Goal: Task Accomplishment & Management: Complete application form

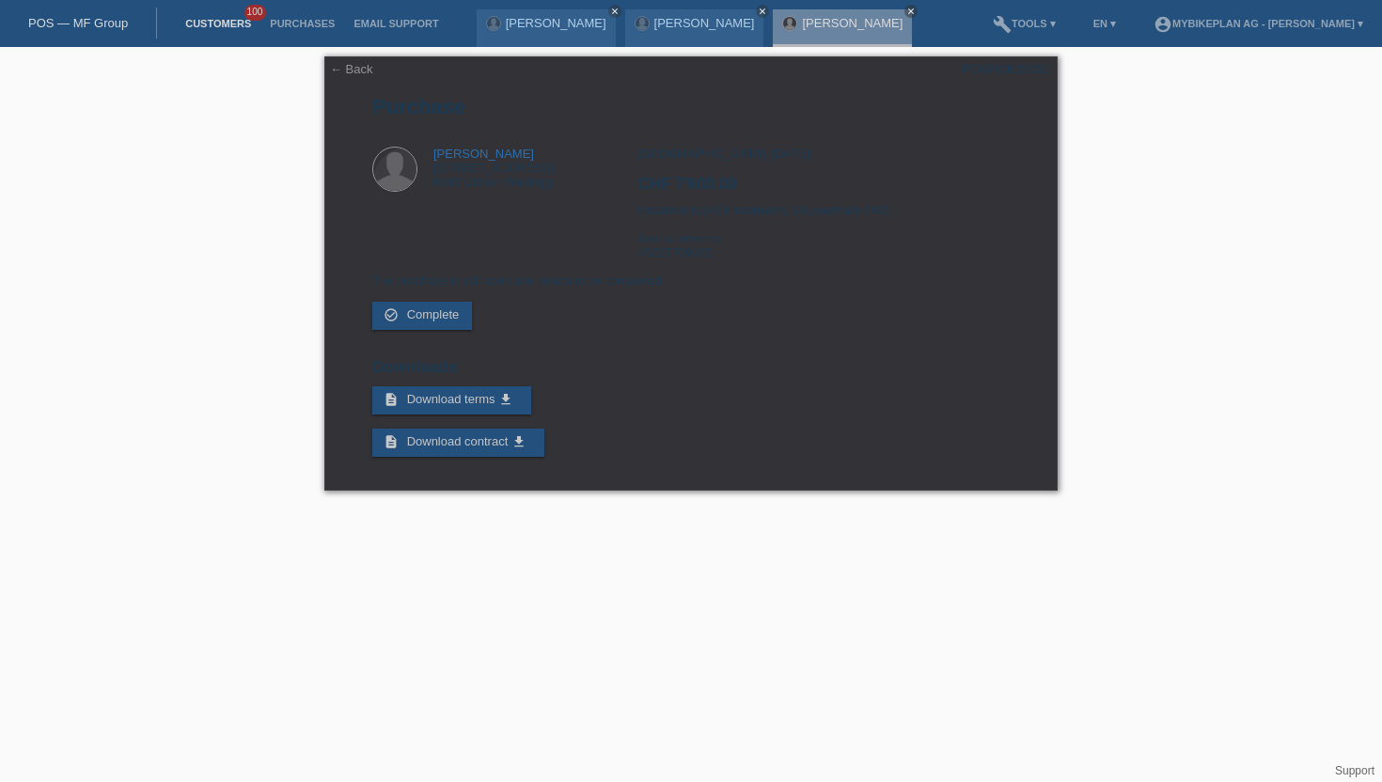
click at [228, 28] on link "Customers" at bounding box center [218, 23] width 85 height 11
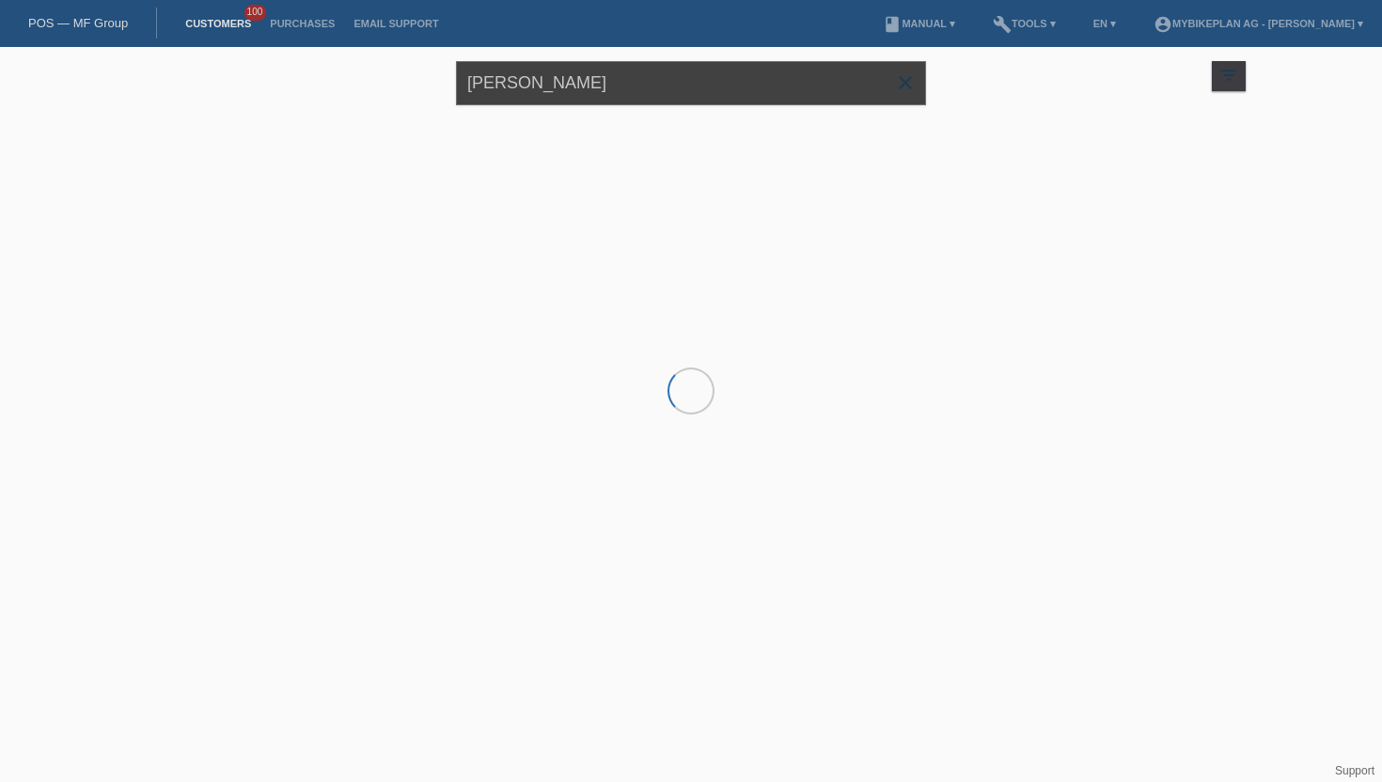
drag, startPoint x: 553, startPoint y: 92, endPoint x: 391, endPoint y: 87, distance: 161.7
click at [391, 87] on div "[PERSON_NAME] close filter_list view_module Show all customers star Show stared…" at bounding box center [691, 81] width 1128 height 68
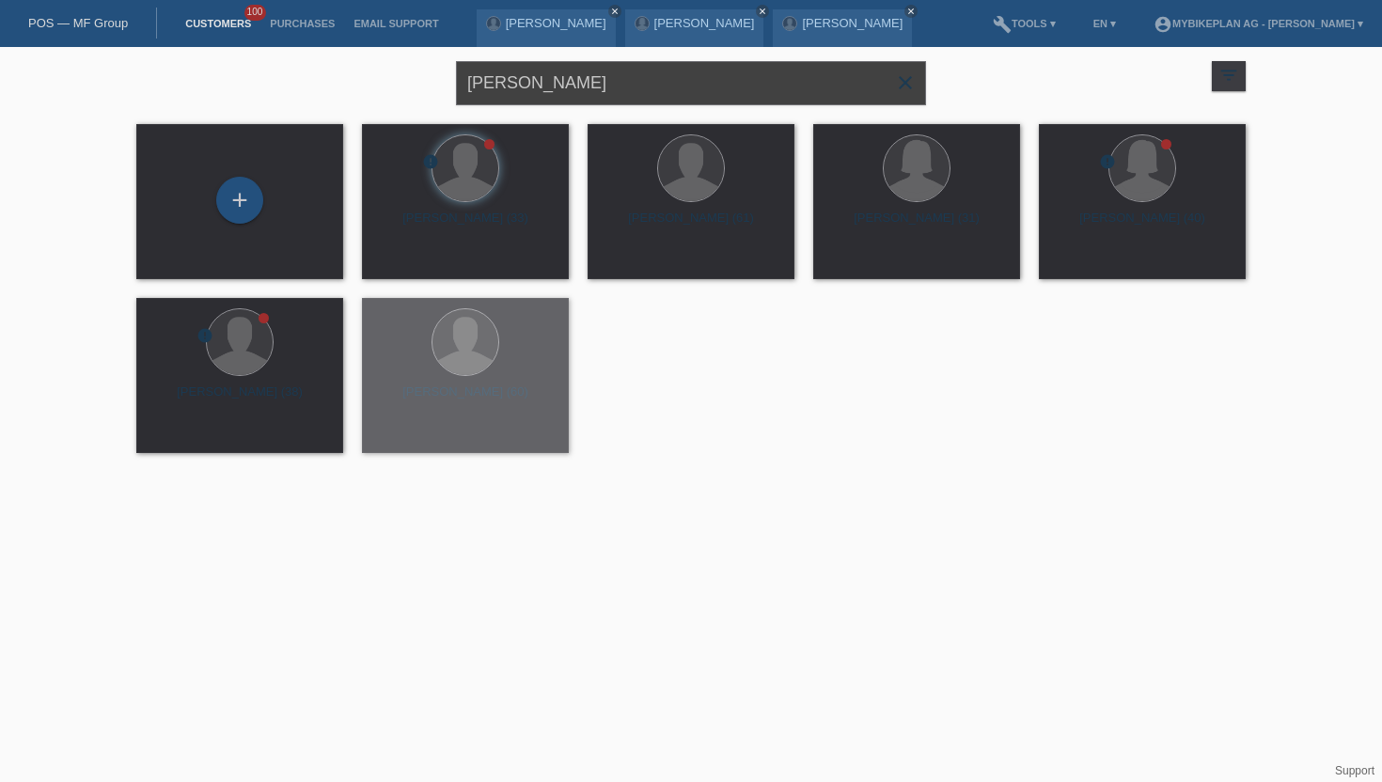
type input "[PERSON_NAME]"
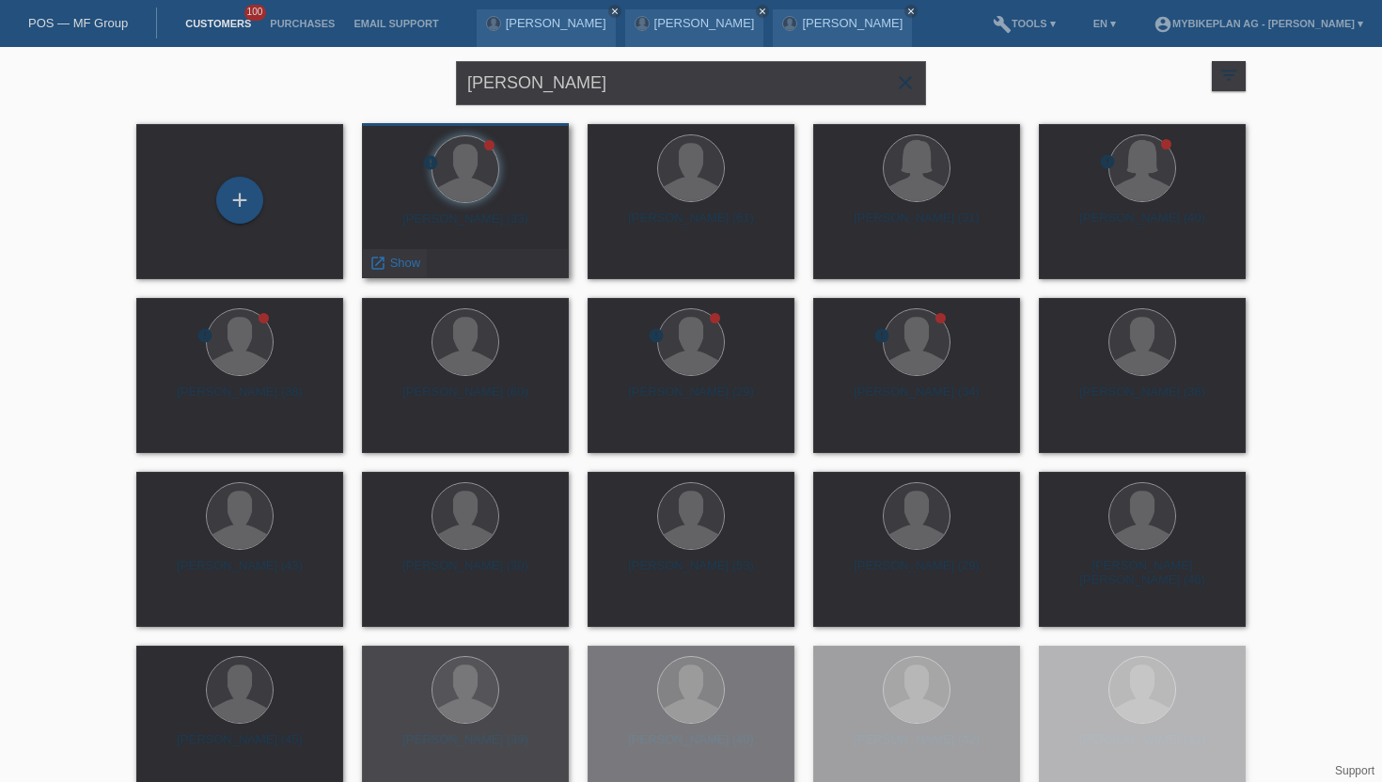
click at [387, 271] on div "launch Show" at bounding box center [395, 263] width 64 height 28
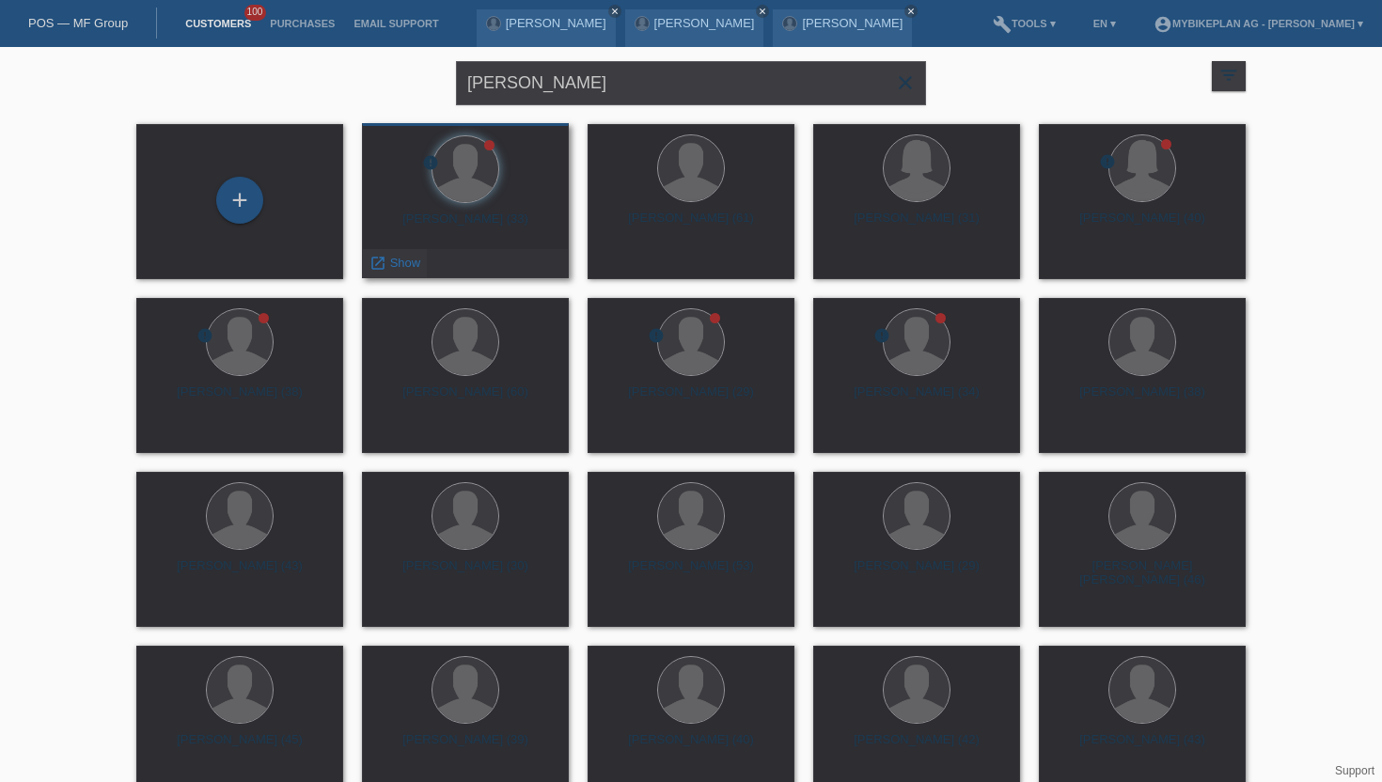
click at [397, 267] on span "Show" at bounding box center [405, 263] width 31 height 14
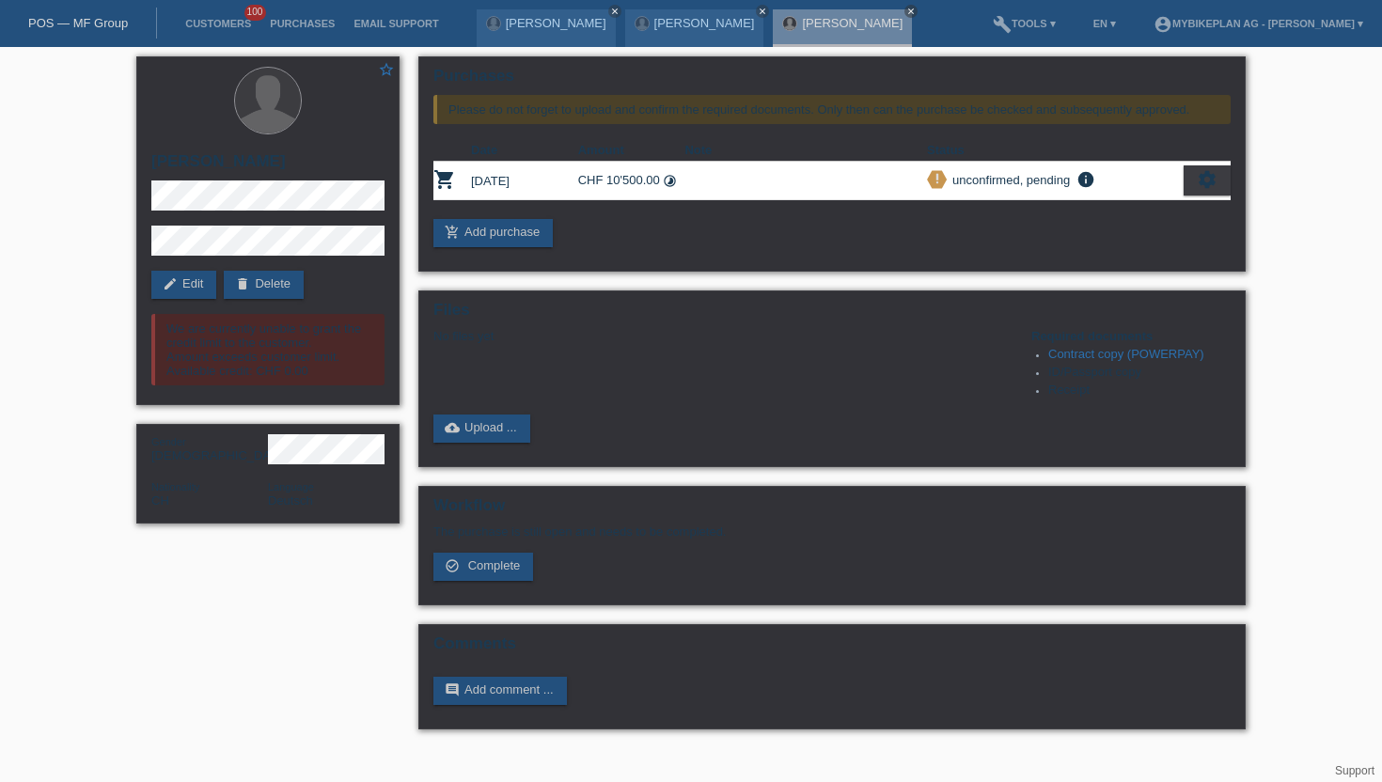
click at [206, 34] on li "Customers 100" at bounding box center [218, 24] width 85 height 48
click at [213, 26] on link "Customers" at bounding box center [218, 23] width 85 height 11
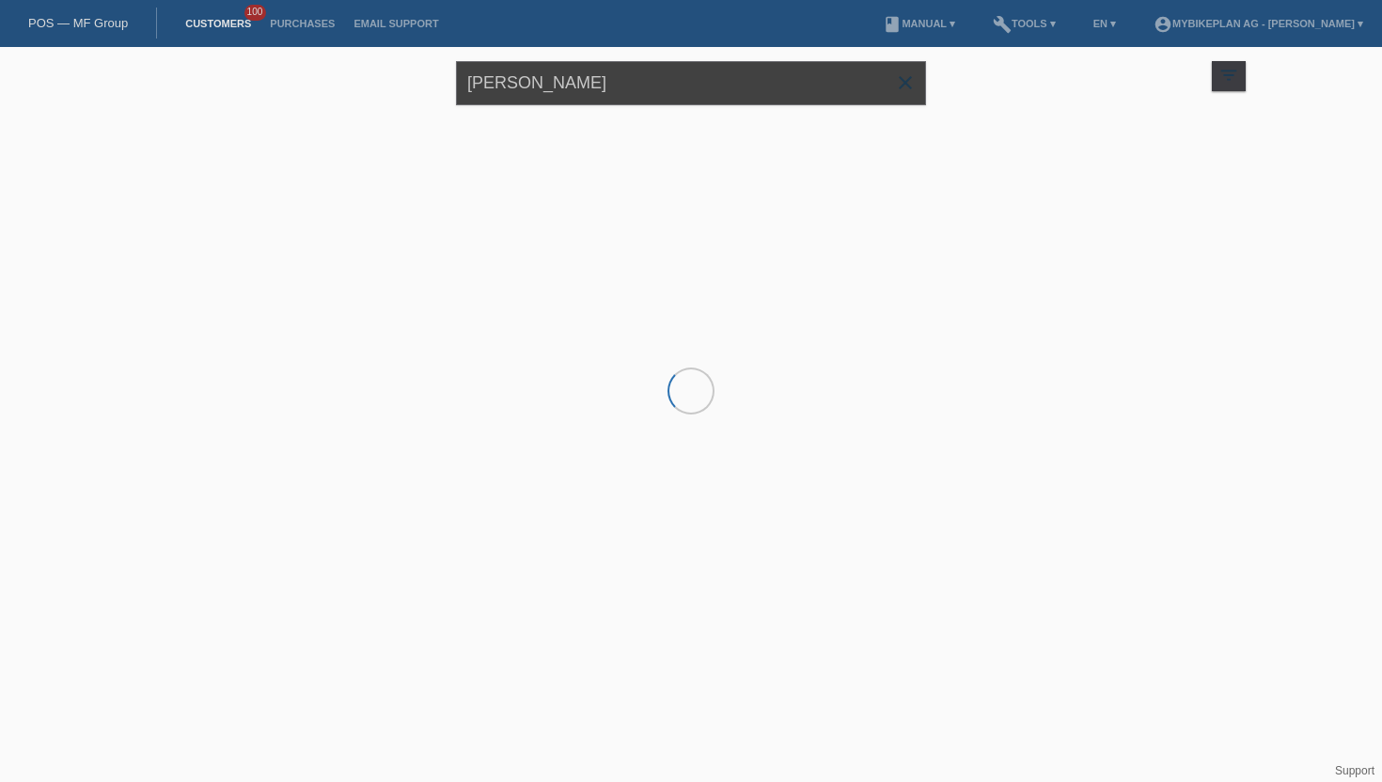
click at [549, 92] on input "[PERSON_NAME]" at bounding box center [691, 83] width 470 height 44
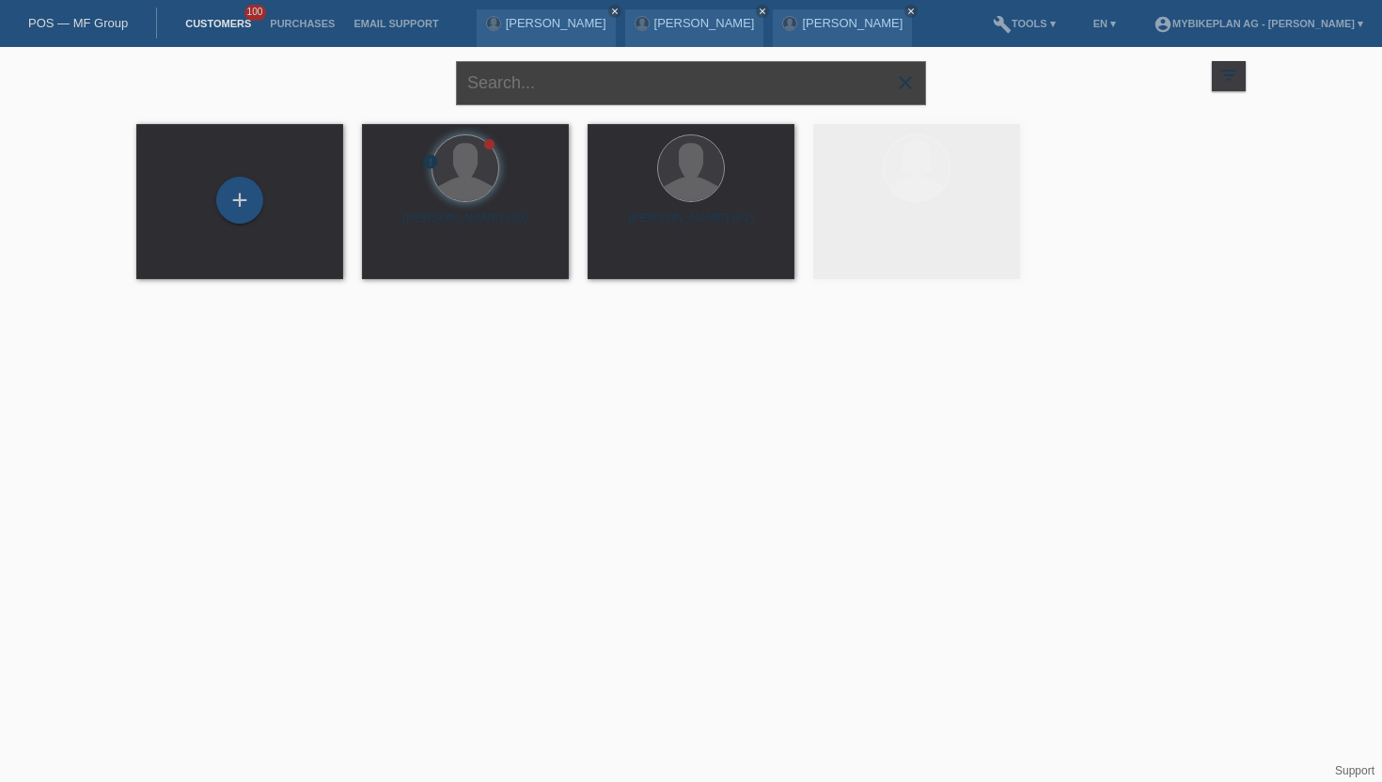
paste input "Andrea Bühlmann"
type input "Andrea Bühlmann"
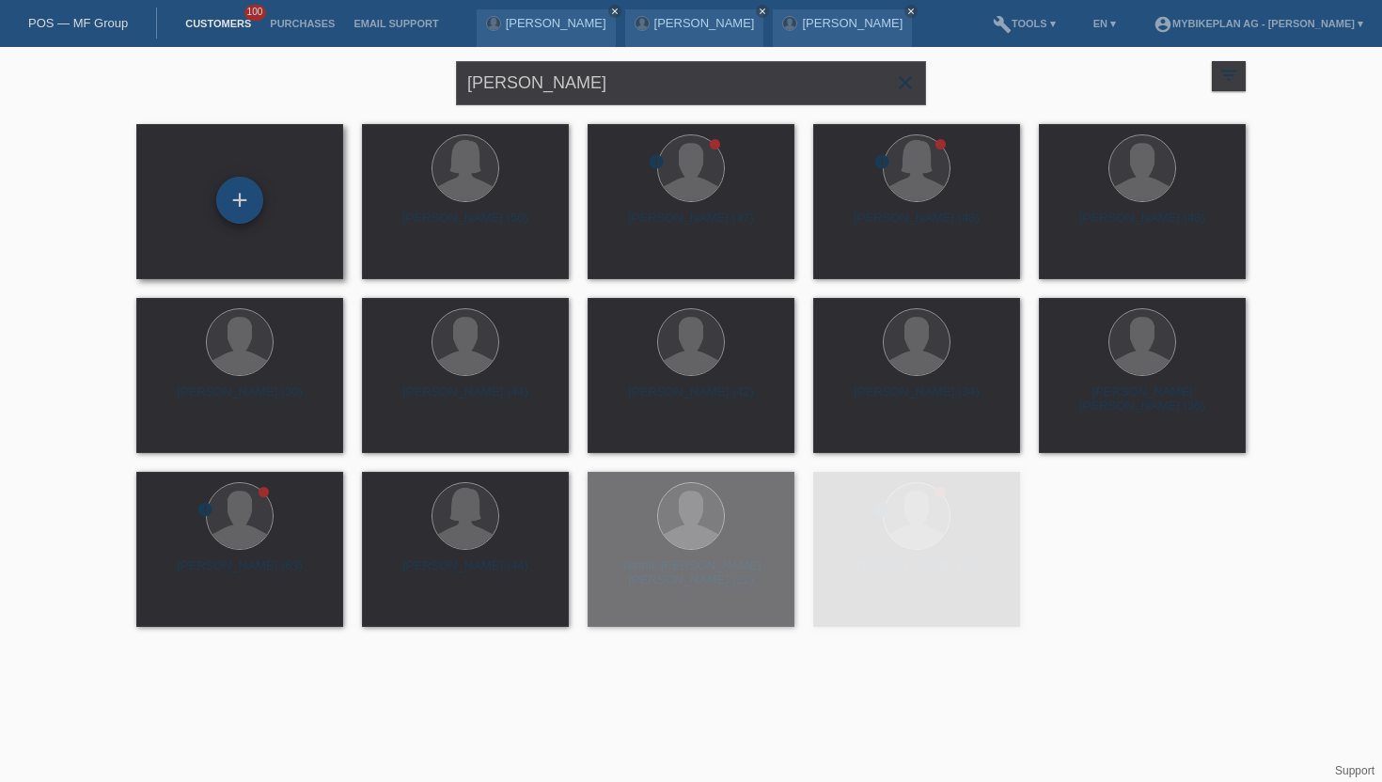
click at [232, 188] on div "+" at bounding box center [239, 200] width 47 height 47
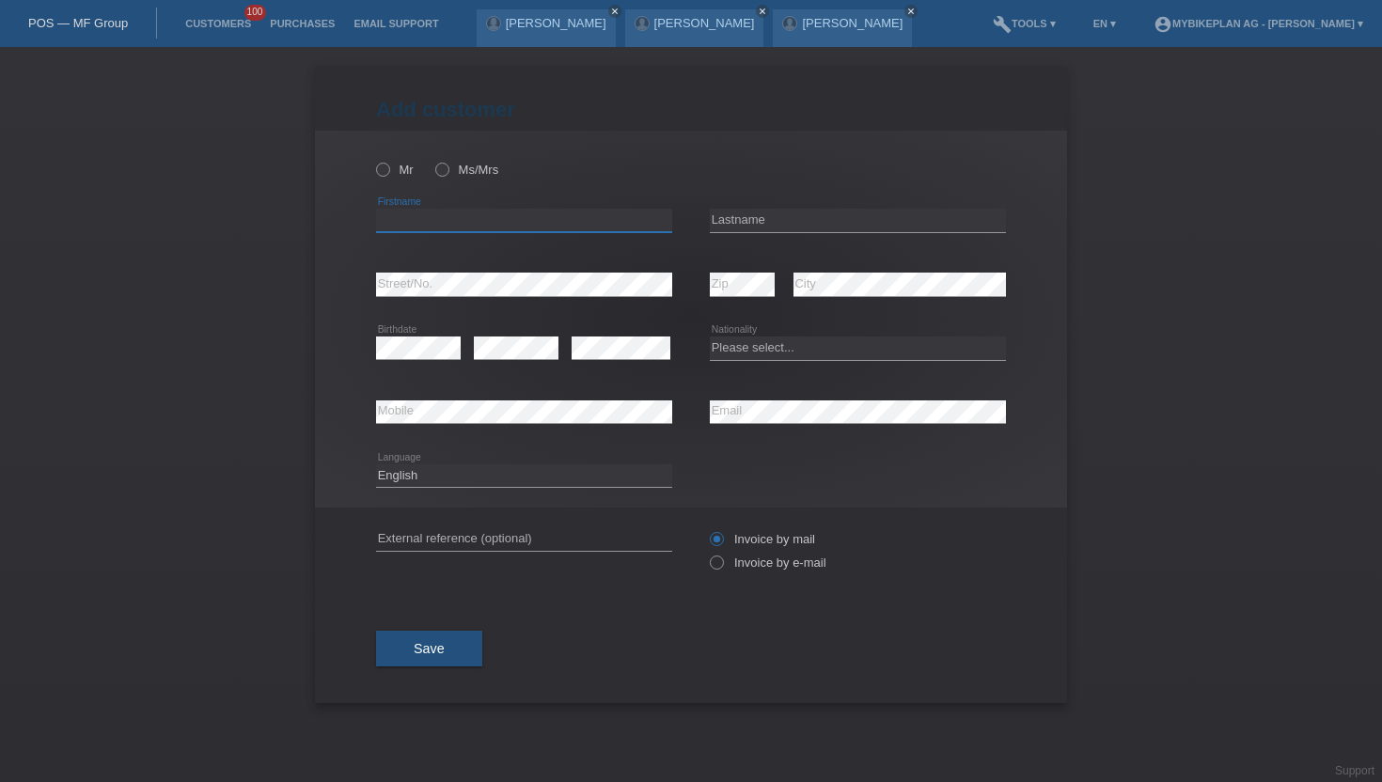
click at [419, 215] on input "text" at bounding box center [524, 220] width 296 height 23
paste input "Andrea Bühlmann"
click at [452, 222] on input "[PERSON_NAME]" at bounding box center [524, 220] width 296 height 23
type input "[PERSON_NAME]"
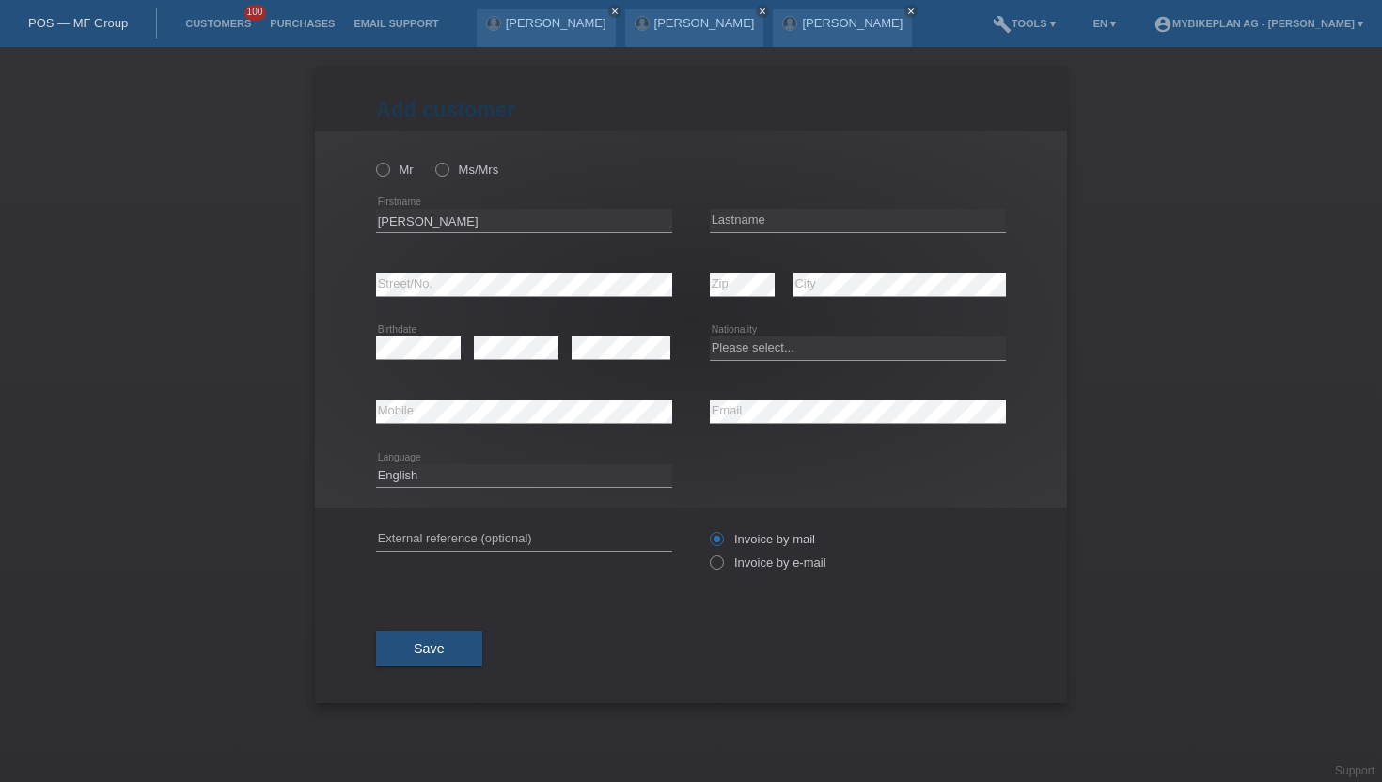
click at [737, 210] on div "error Lastname" at bounding box center [858, 221] width 296 height 64
click at [737, 210] on input "text" at bounding box center [858, 220] width 296 height 23
paste input "Bühlmann"
type input "Bühlmann"
click at [432, 160] on icon at bounding box center [432, 160] width 0 height 0
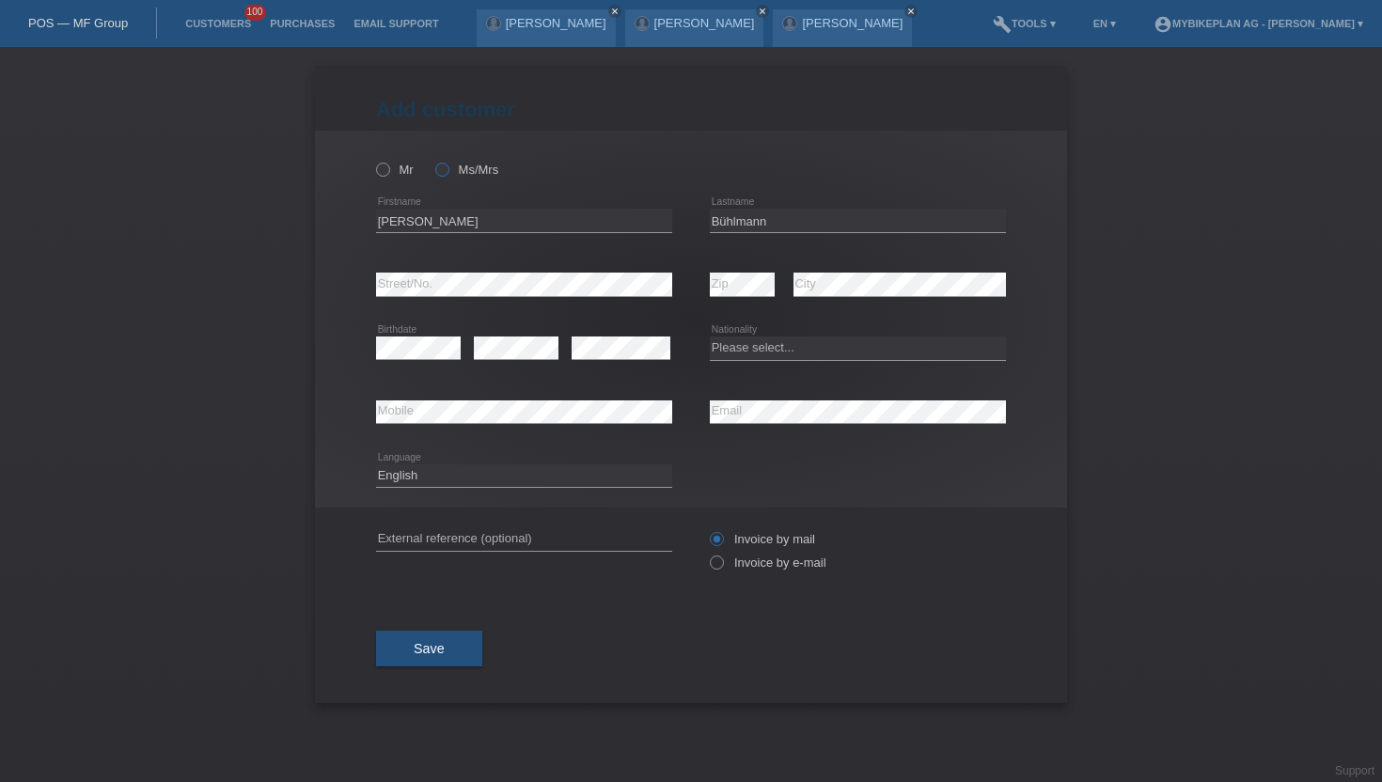
click at [442, 169] on input "Ms/Mrs" at bounding box center [441, 169] width 12 height 12
radio input "true"
click at [707, 553] on icon at bounding box center [707, 553] width 0 height 0
click at [720, 571] on input "Invoice by e-mail" at bounding box center [716, 566] width 12 height 23
radio input "true"
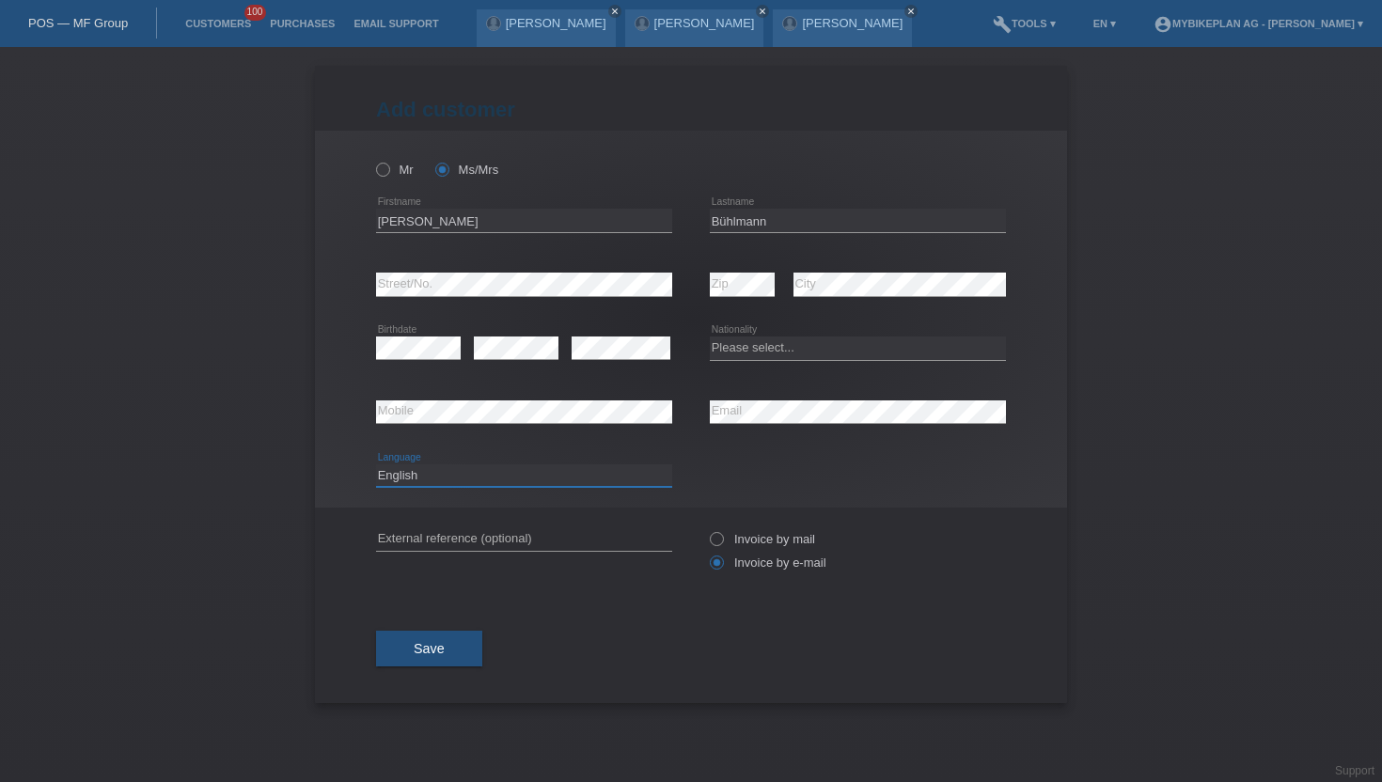
click at [405, 478] on select "Deutsch Français Italiano English" at bounding box center [524, 475] width 296 height 23
select select "de"
click at [376, 464] on select "Deutsch Français Italiano English" at bounding box center [524, 475] width 296 height 23
click at [729, 345] on select "Please select... Switzerland Austria Germany Liechtenstein ------------ Afghani…" at bounding box center [858, 347] width 296 height 23
select select "CH"
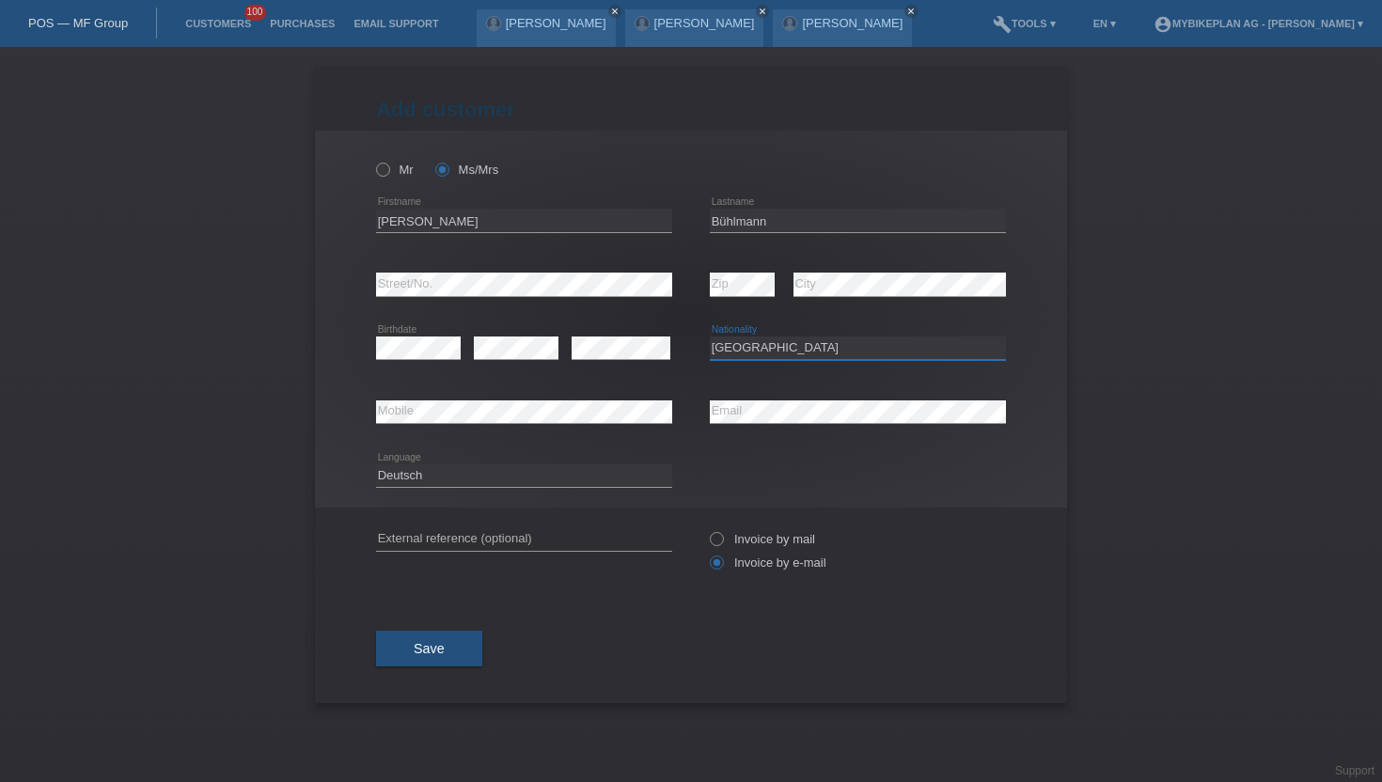
click at [710, 337] on select "Please select... Switzerland Austria Germany Liechtenstein ------------ Afghani…" at bounding box center [858, 347] width 296 height 23
click at [417, 656] on span "Save" at bounding box center [429, 648] width 31 height 15
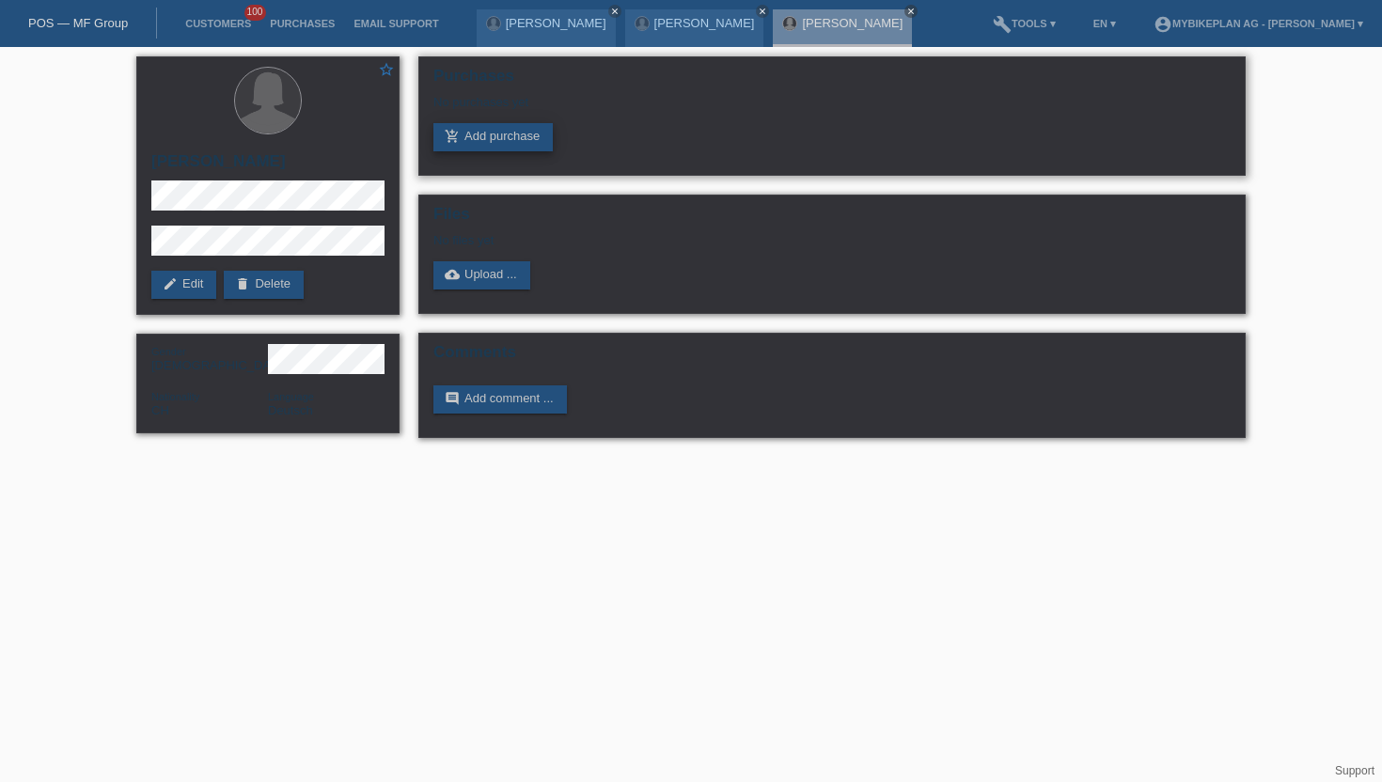
click at [481, 143] on link "add_shopping_cart Add purchase" at bounding box center [492, 137] width 119 height 28
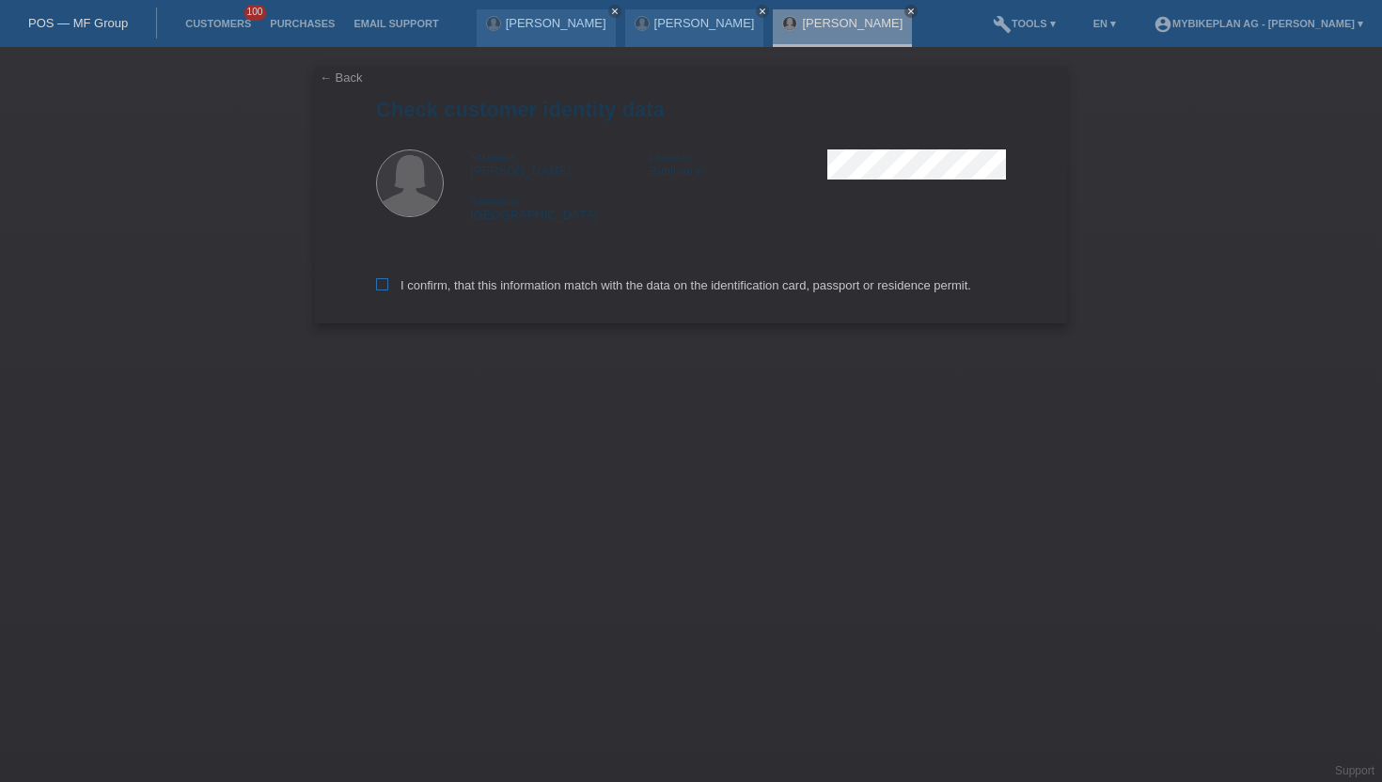
click at [385, 290] on icon at bounding box center [382, 284] width 12 height 12
click at [385, 290] on input "I confirm, that this information match with the data on the identification card…" at bounding box center [382, 284] width 12 height 12
checkbox input "true"
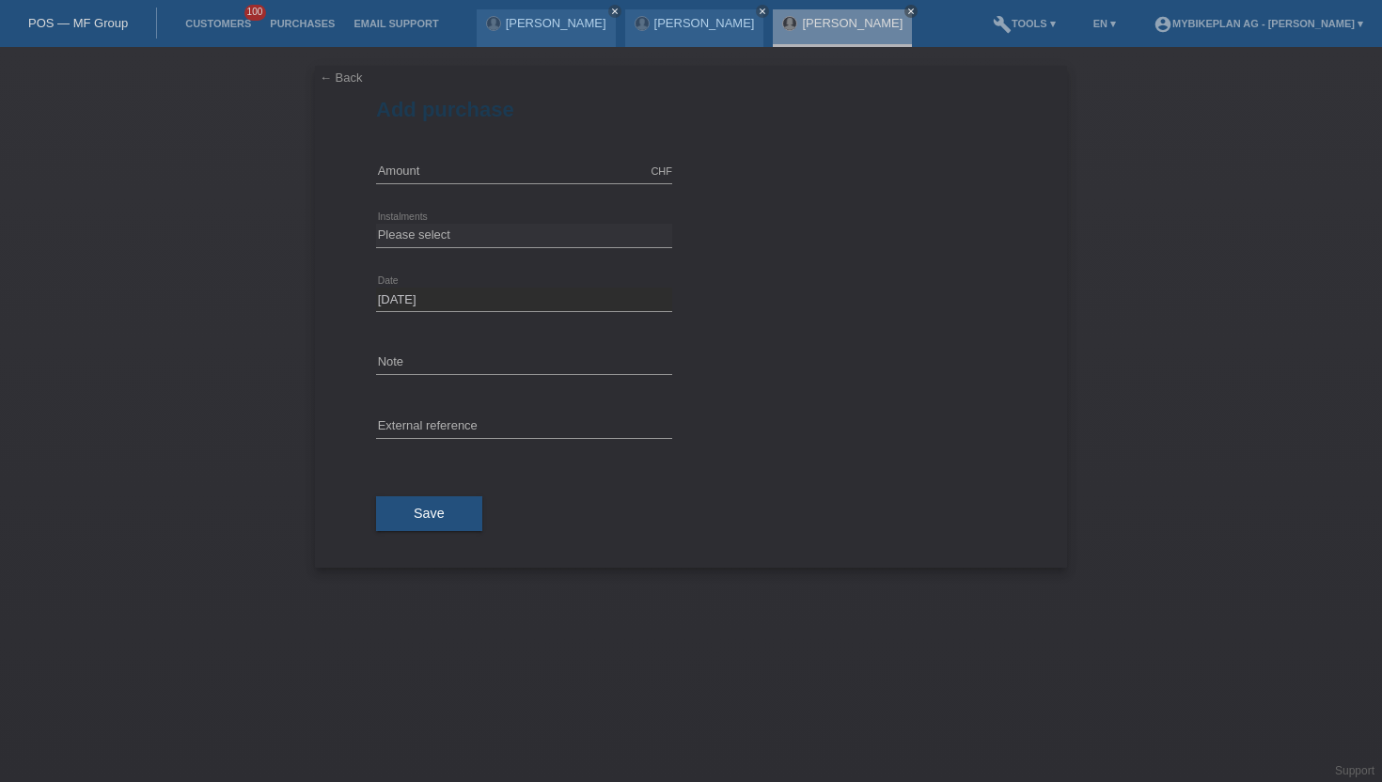
click at [404, 409] on div "error External reference" at bounding box center [524, 428] width 296 height 64
click at [406, 425] on input "text" at bounding box center [524, 426] width 296 height 23
paste input "45179707810"
type input "45179707810"
click at [466, 177] on input "text" at bounding box center [524, 171] width 296 height 23
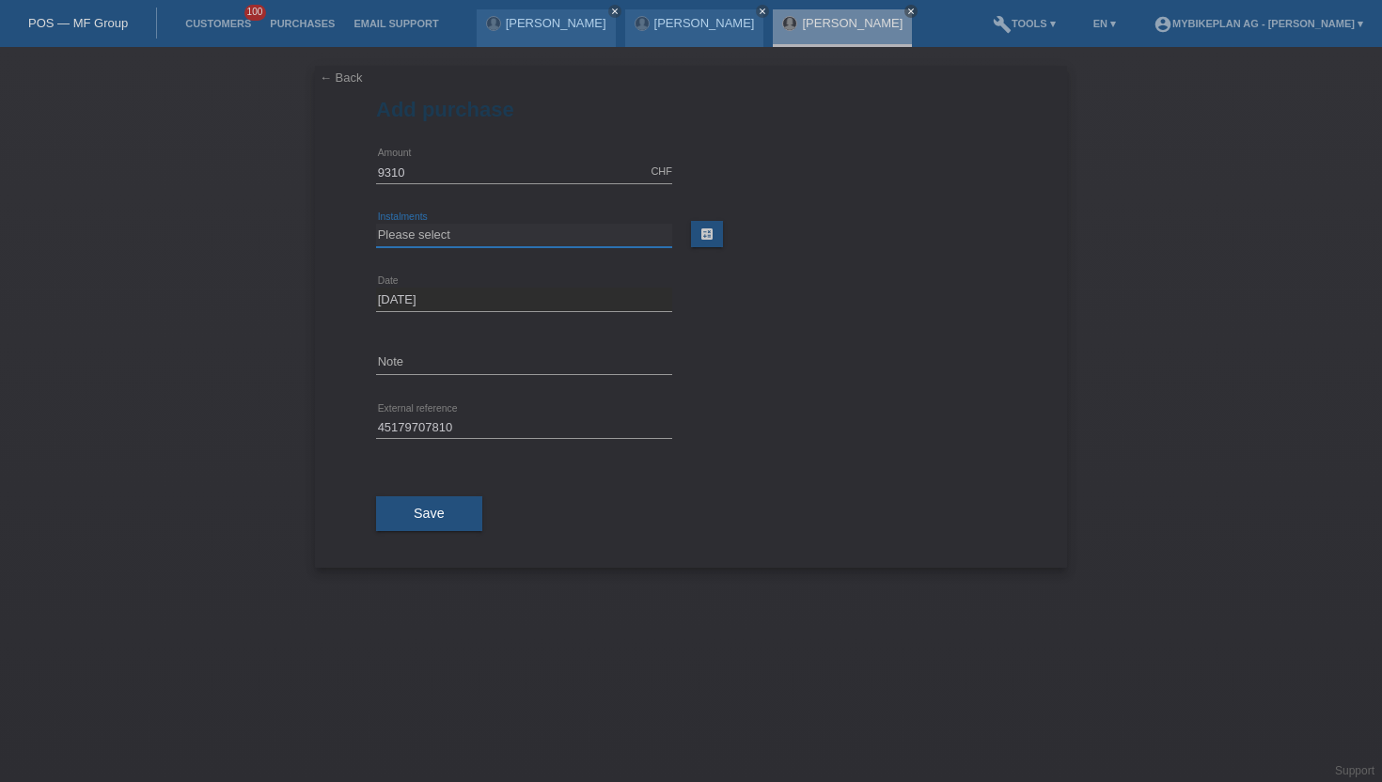
type input "9310.00"
click at [462, 227] on select "Please select 6 instalments 12 instalments 18 instalments 24 instalments 36 ins…" at bounding box center [524, 235] width 296 height 23
select select "488"
click at [376, 224] on select "Please select 6 instalments 12 instalments 18 instalments 24 instalments 36 ins…" at bounding box center [524, 235] width 296 height 23
click at [434, 508] on span "Save" at bounding box center [429, 513] width 31 height 15
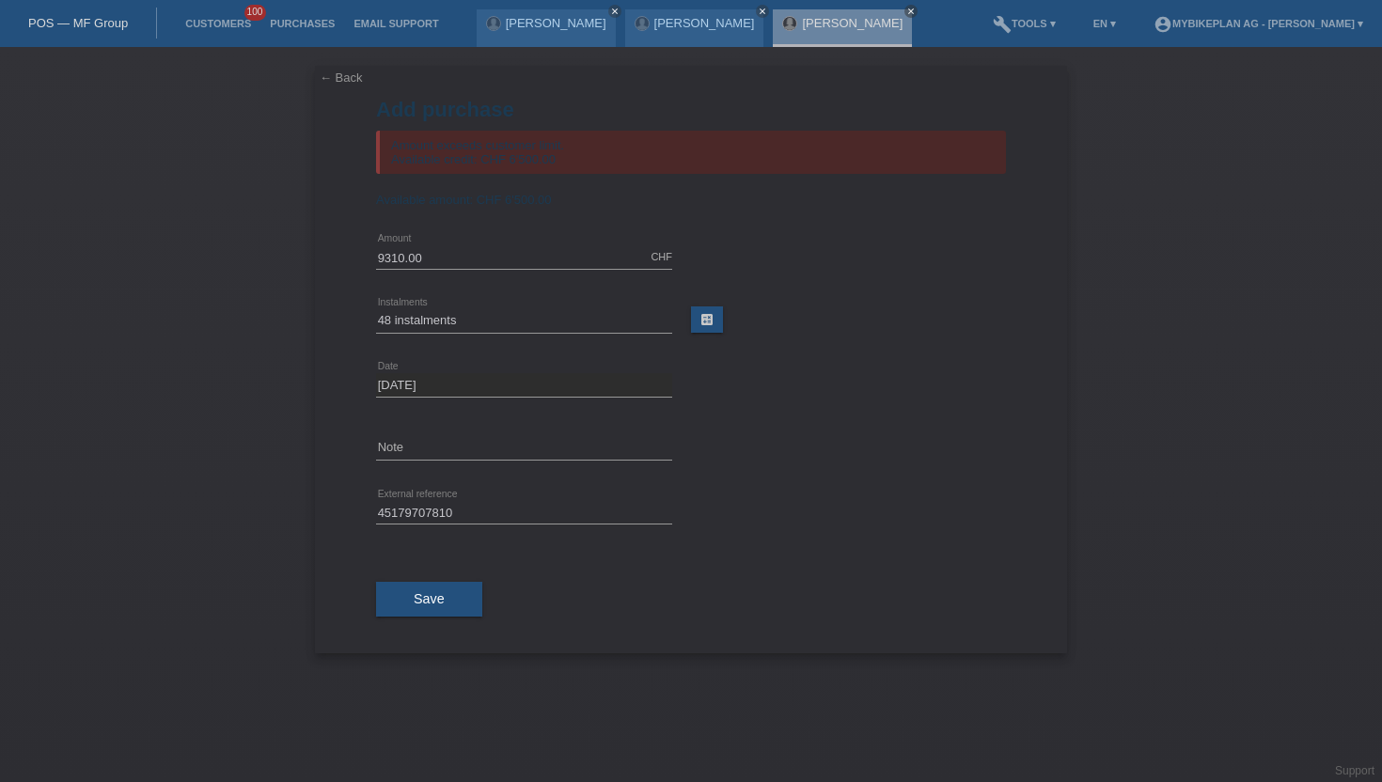
click at [221, 8] on li "Customers 100" at bounding box center [218, 24] width 85 height 48
click at [221, 22] on link "Customers" at bounding box center [218, 23] width 85 height 11
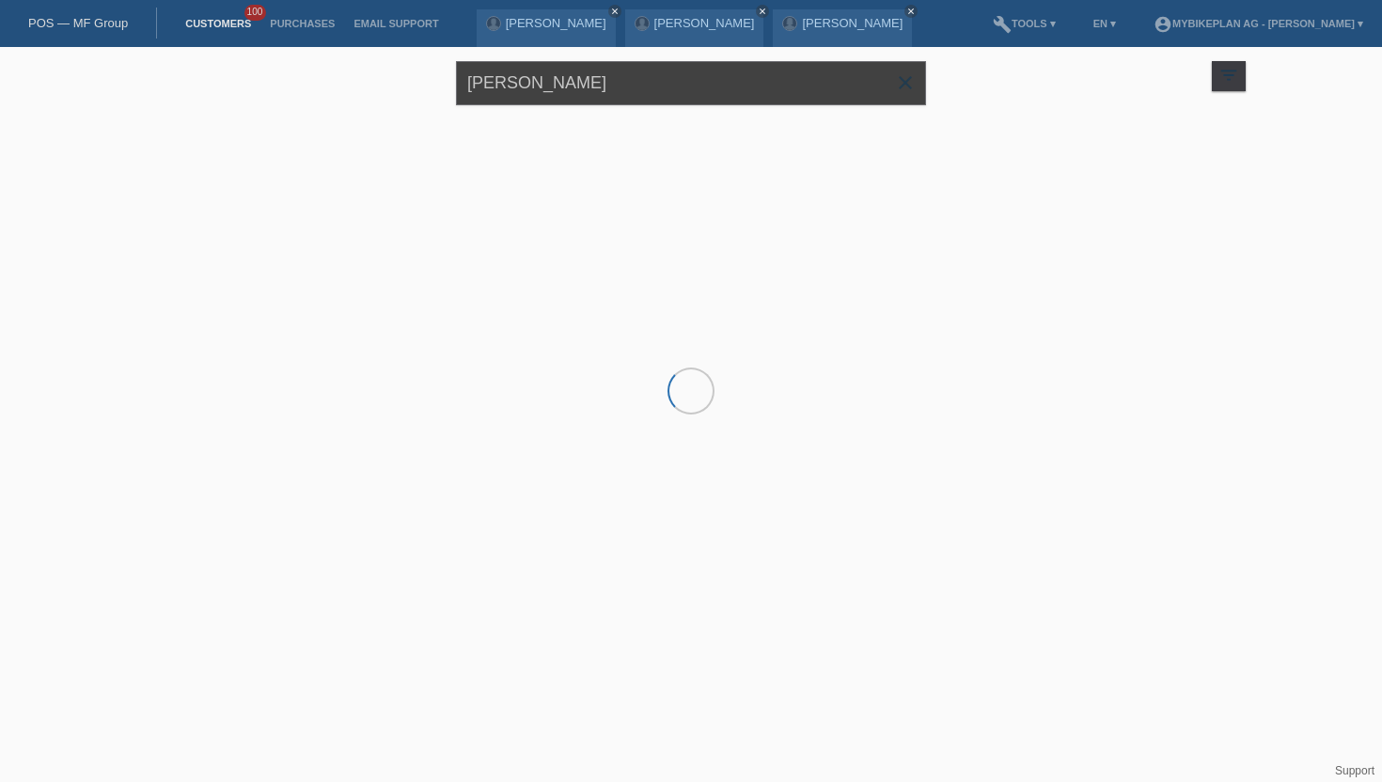
click at [541, 89] on input "[PERSON_NAME]" at bounding box center [691, 83] width 470 height 44
paste input "[PERSON_NAME]"
type input "[PERSON_NAME]"
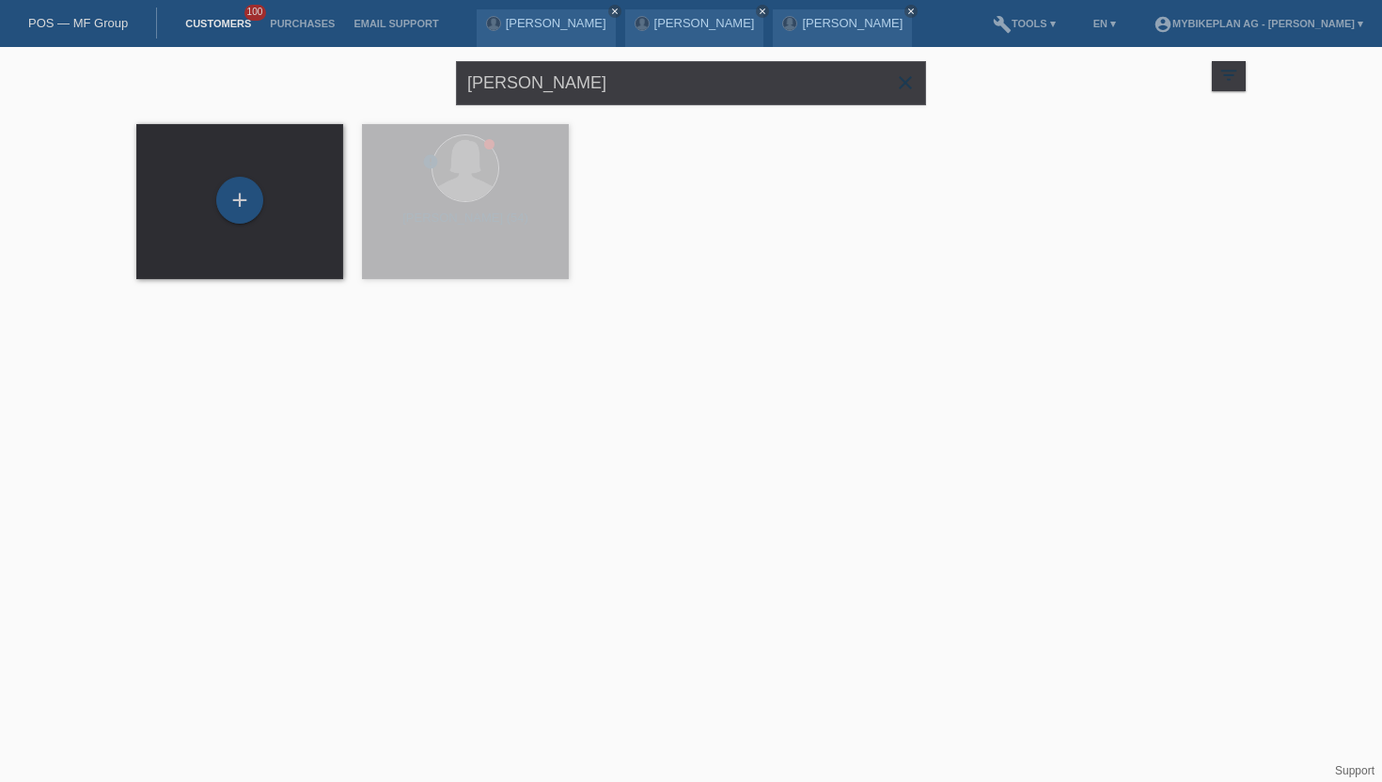
click at [237, 202] on div "+" at bounding box center [239, 200] width 47 height 47
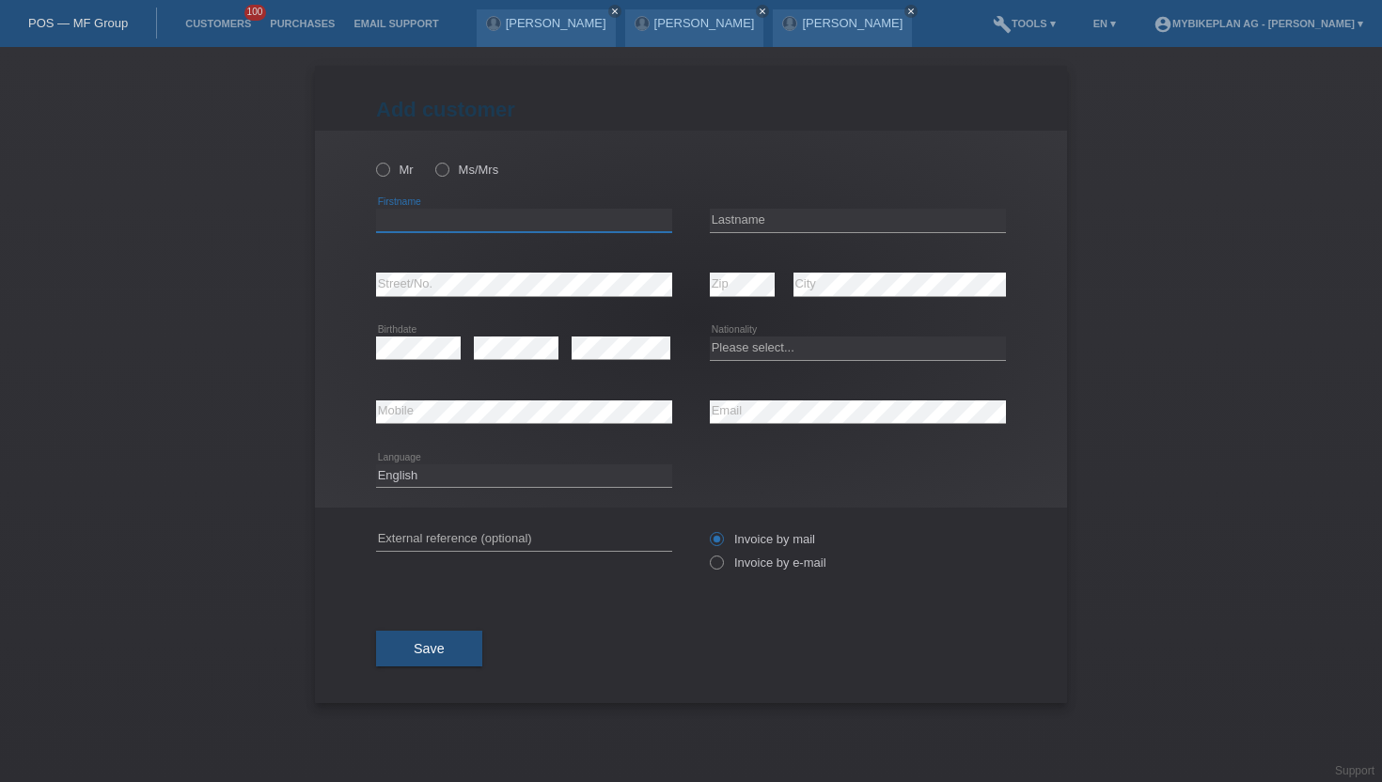
click at [427, 226] on input "text" at bounding box center [524, 220] width 296 height 23
paste input "[PERSON_NAME]"
click at [442, 219] on input "[PERSON_NAME]" at bounding box center [524, 220] width 296 height 23
type input "[PERSON_NAME]"
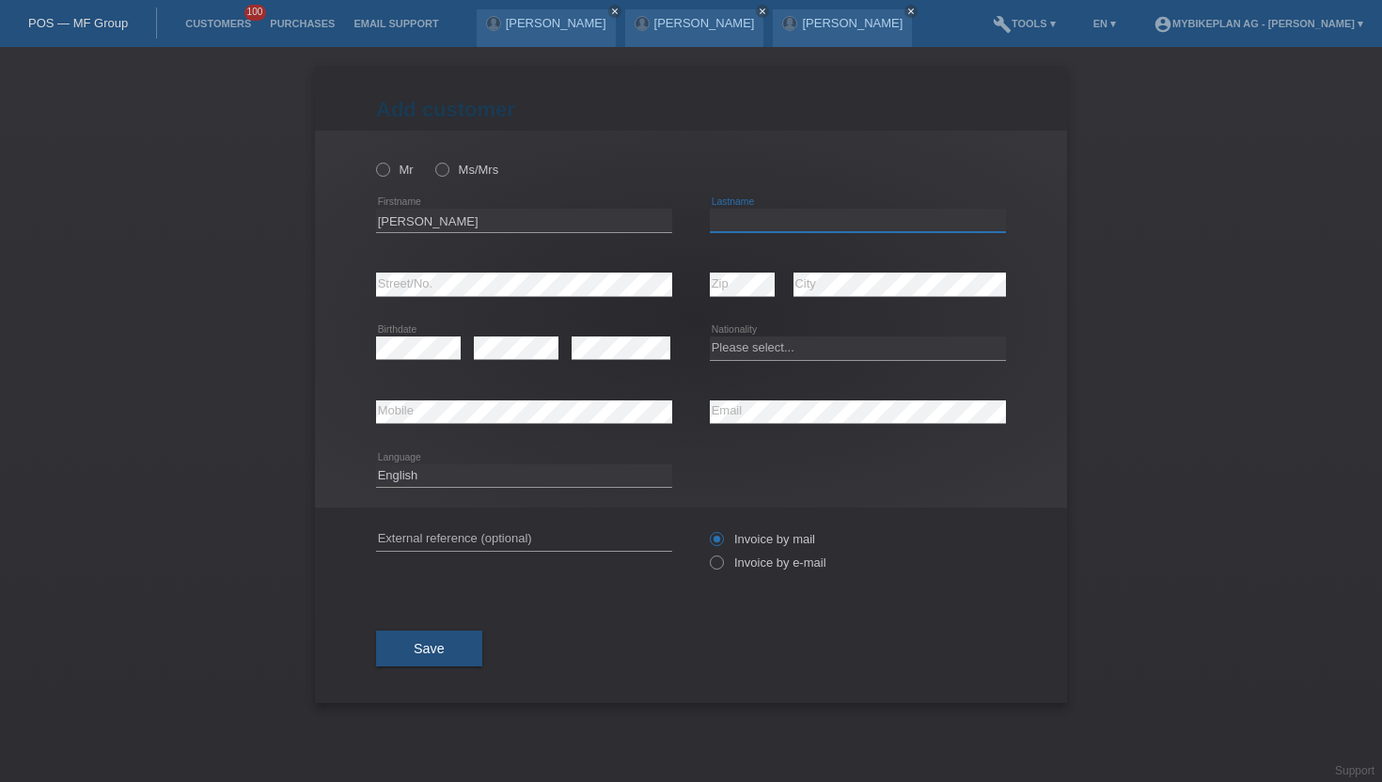
click at [713, 216] on input "text" at bounding box center [858, 220] width 296 height 23
paste input "[PERSON_NAME]"
type input "[PERSON_NAME]"
click at [453, 164] on label "Ms/Mrs" at bounding box center [466, 170] width 63 height 14
click at [447, 164] on input "Ms/Mrs" at bounding box center [441, 169] width 12 height 12
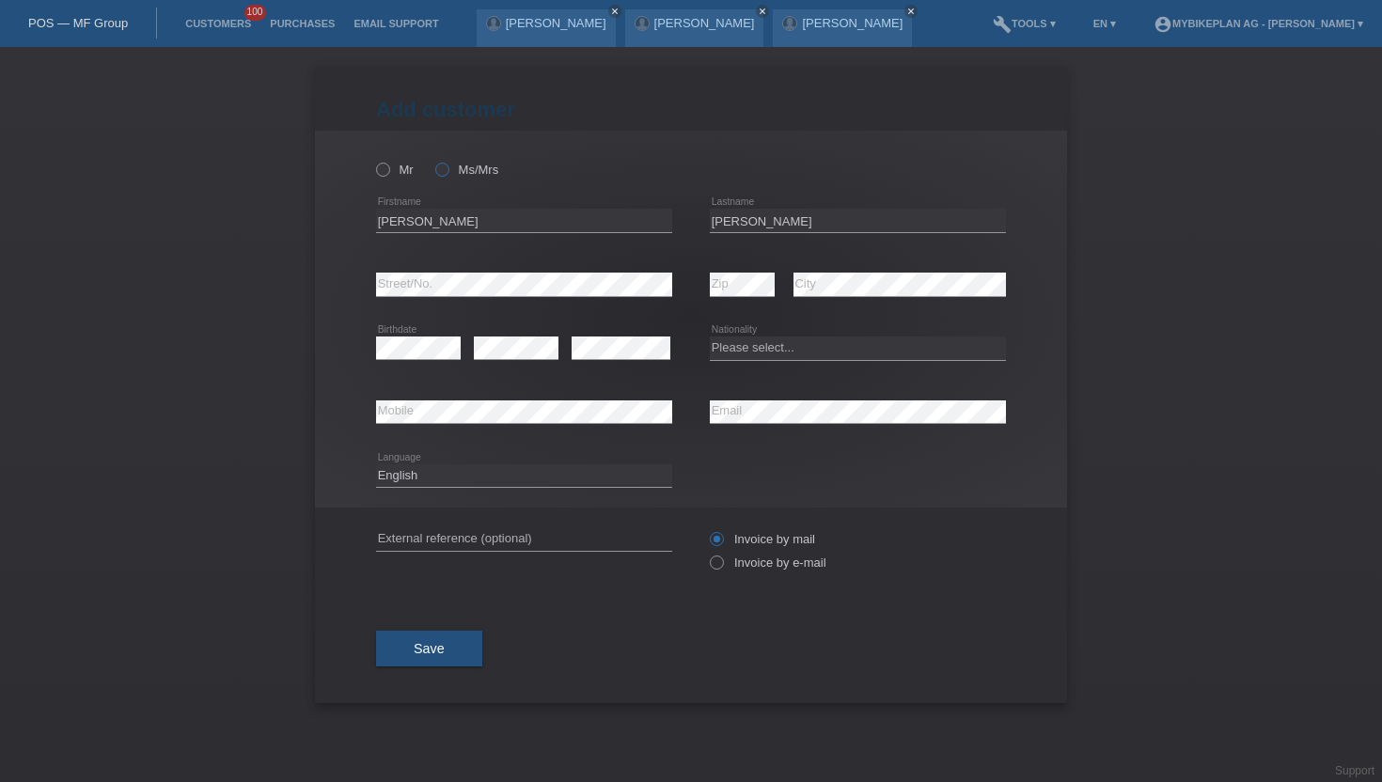
radio input "true"
click at [726, 559] on label "Invoice by e-mail" at bounding box center [768, 562] width 117 height 14
click at [722, 559] on input "Invoice by e-mail" at bounding box center [716, 566] width 12 height 23
radio input "true"
click at [434, 297] on icon at bounding box center [524, 296] width 296 height 1
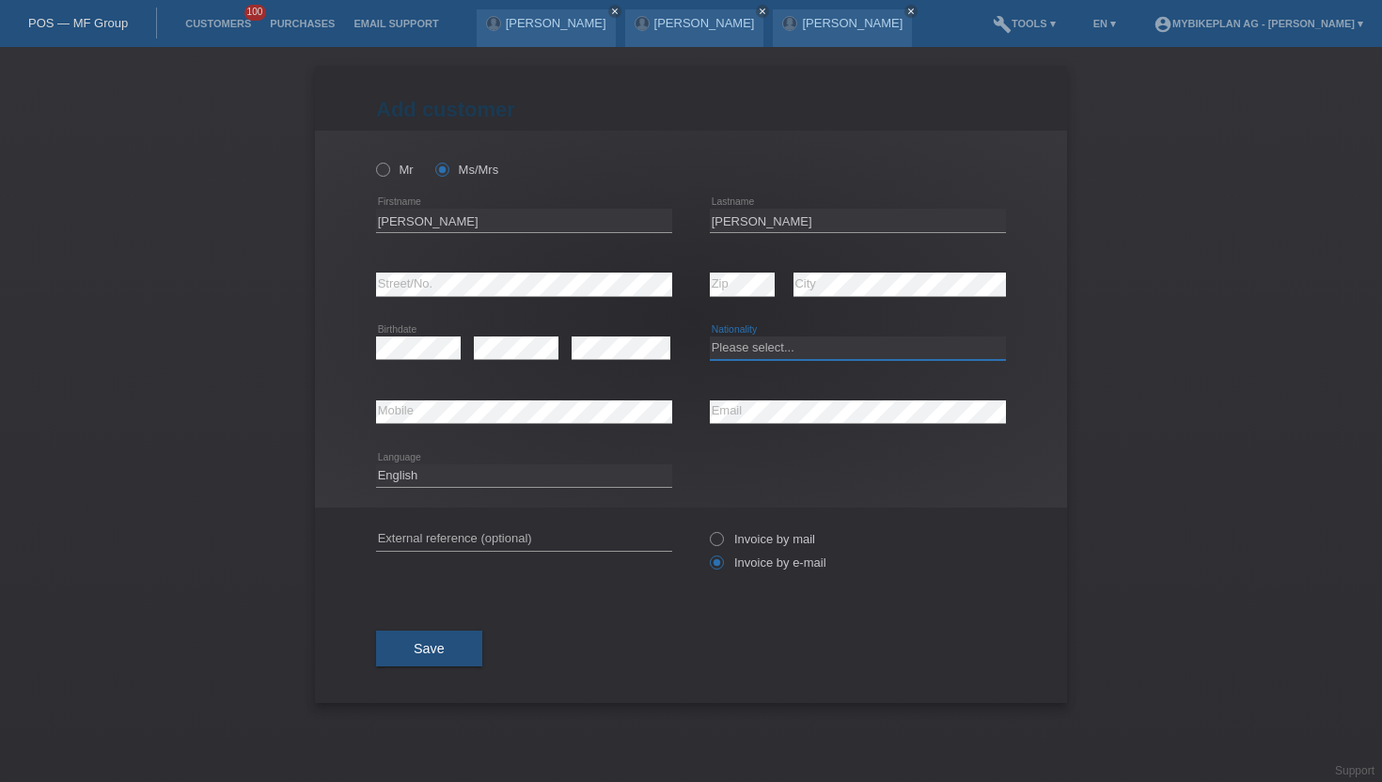
click at [753, 350] on select "Please select... Switzerland Austria Germany Liechtenstein ------------ Afghani…" at bounding box center [858, 347] width 296 height 23
click at [710, 337] on select "Please select... Switzerland Austria Germany Liechtenstein ------------ Afghani…" at bounding box center [858, 347] width 296 height 23
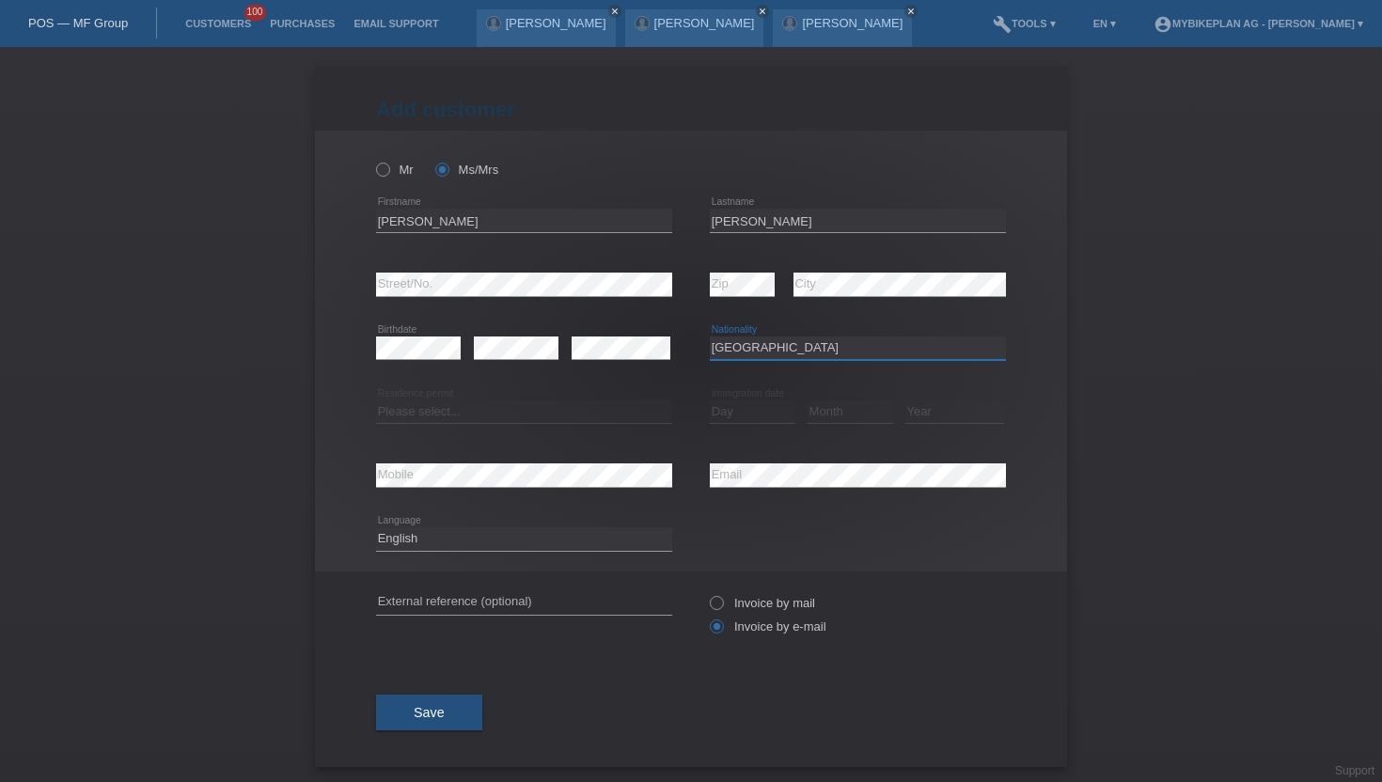
click at [744, 350] on select "Please select... Switzerland Austria Germany Liechtenstein ------------ Afghani…" at bounding box center [858, 347] width 296 height 23
select select "CH"
click at [710, 337] on select "Please select... Switzerland Austria Germany Liechtenstein ------------ Afghani…" at bounding box center [858, 347] width 296 height 23
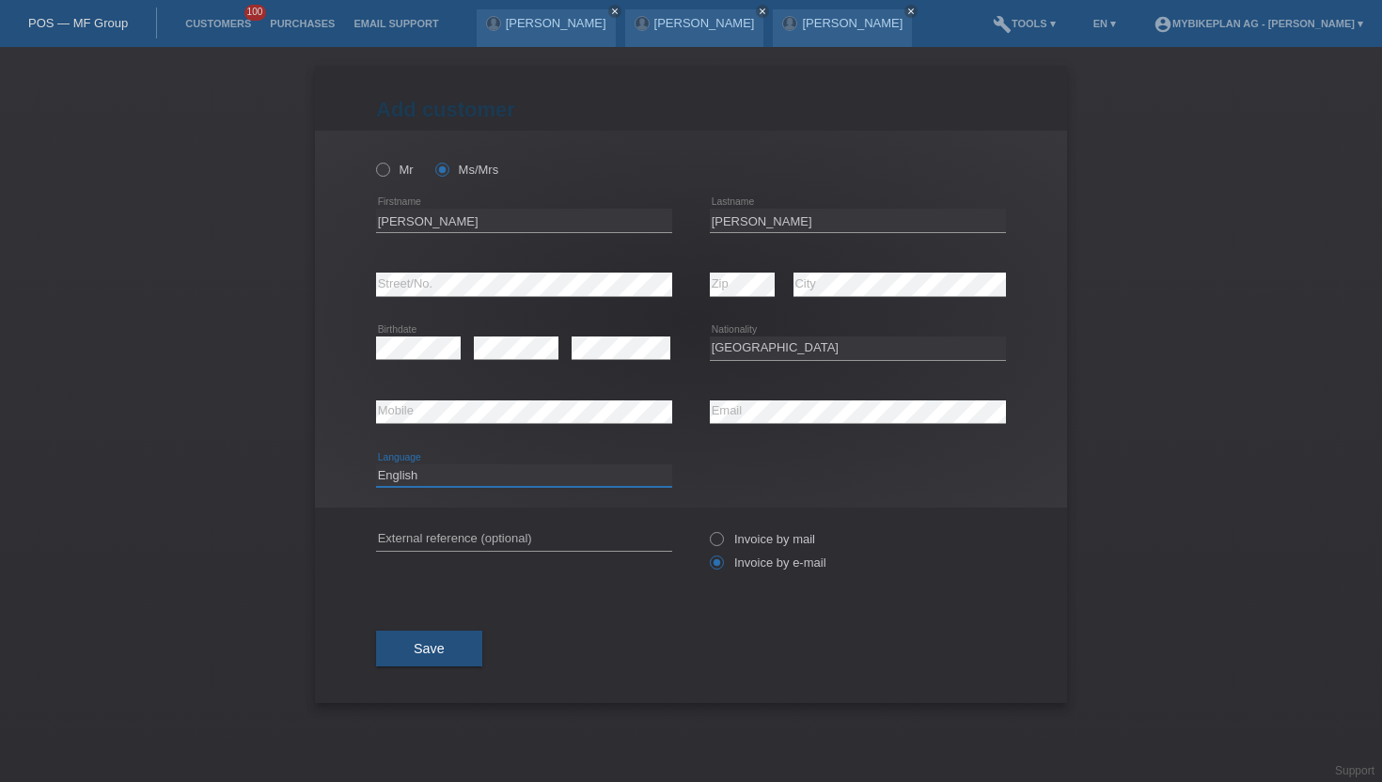
click at [421, 483] on select "Deutsch Français Italiano English" at bounding box center [524, 475] width 296 height 23
select select "de"
click at [376, 464] on select "Deutsch Français Italiano English" at bounding box center [524, 475] width 296 height 23
click at [417, 656] on span "Save" at bounding box center [429, 648] width 31 height 15
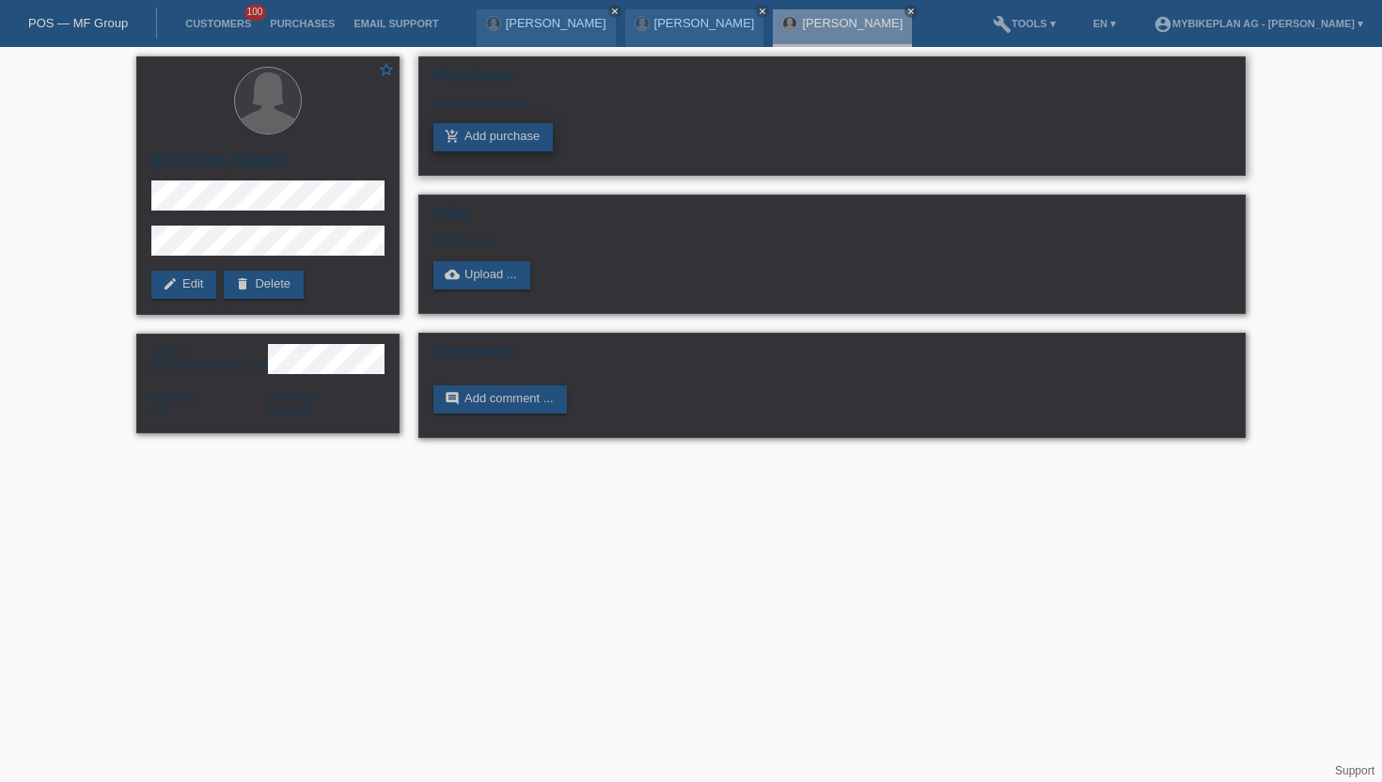
click at [450, 144] on icon "add_shopping_cart" at bounding box center [452, 136] width 15 height 15
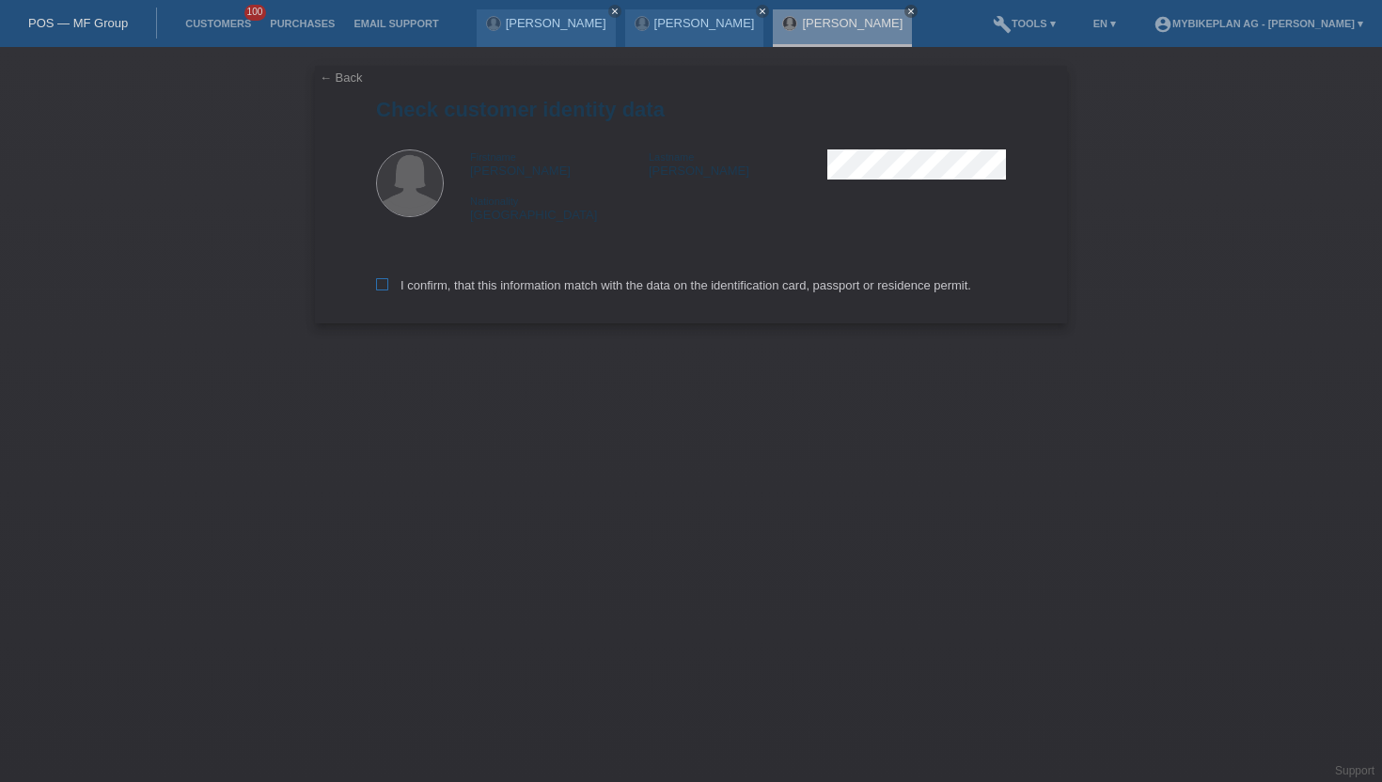
click at [389, 292] on label "I confirm, that this information match with the data on the identification card…" at bounding box center [673, 285] width 595 height 14
click at [388, 290] on input "I confirm, that this information match with the data on the identification card…" at bounding box center [382, 284] width 12 height 12
checkbox input "true"
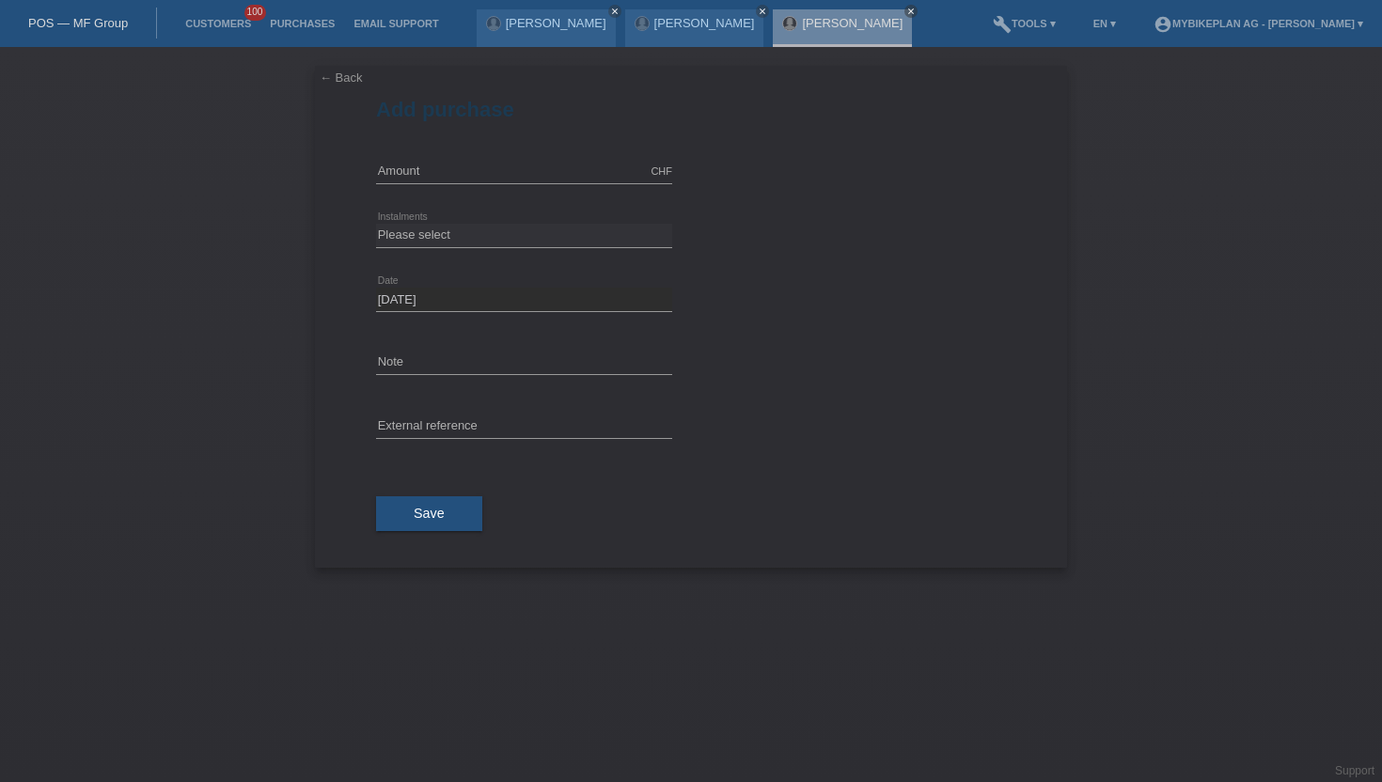
click at [450, 190] on div "CHF error Amount" at bounding box center [524, 172] width 296 height 64
click at [450, 180] on input "1" at bounding box center [524, 171] width 296 height 23
type input "15000.00"
click at [453, 221] on div "Please select 6 instalments 12 instalments 18 instalments 24 instalments 36 ins…" at bounding box center [524, 236] width 296 height 64
click at [453, 227] on select "Please select 6 instalments 12 instalments 18 instalments 24 instalments 36 ins…" at bounding box center [524, 235] width 296 height 23
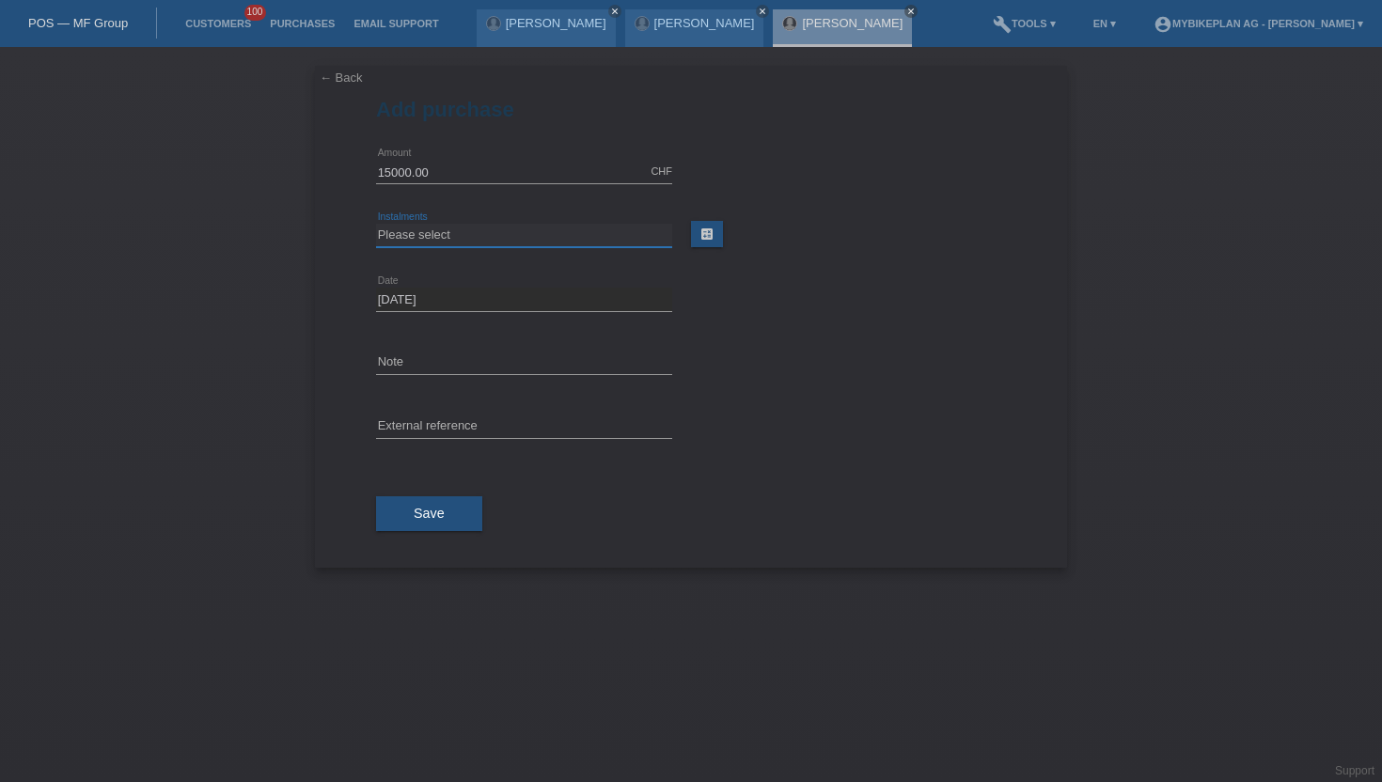
select select "488"
click at [376, 224] on select "Please select 6 instalments 12 instalments 18 instalments 24 instalments 36 ins…" at bounding box center [524, 235] width 296 height 23
click at [450, 517] on button "Save" at bounding box center [429, 514] width 106 height 36
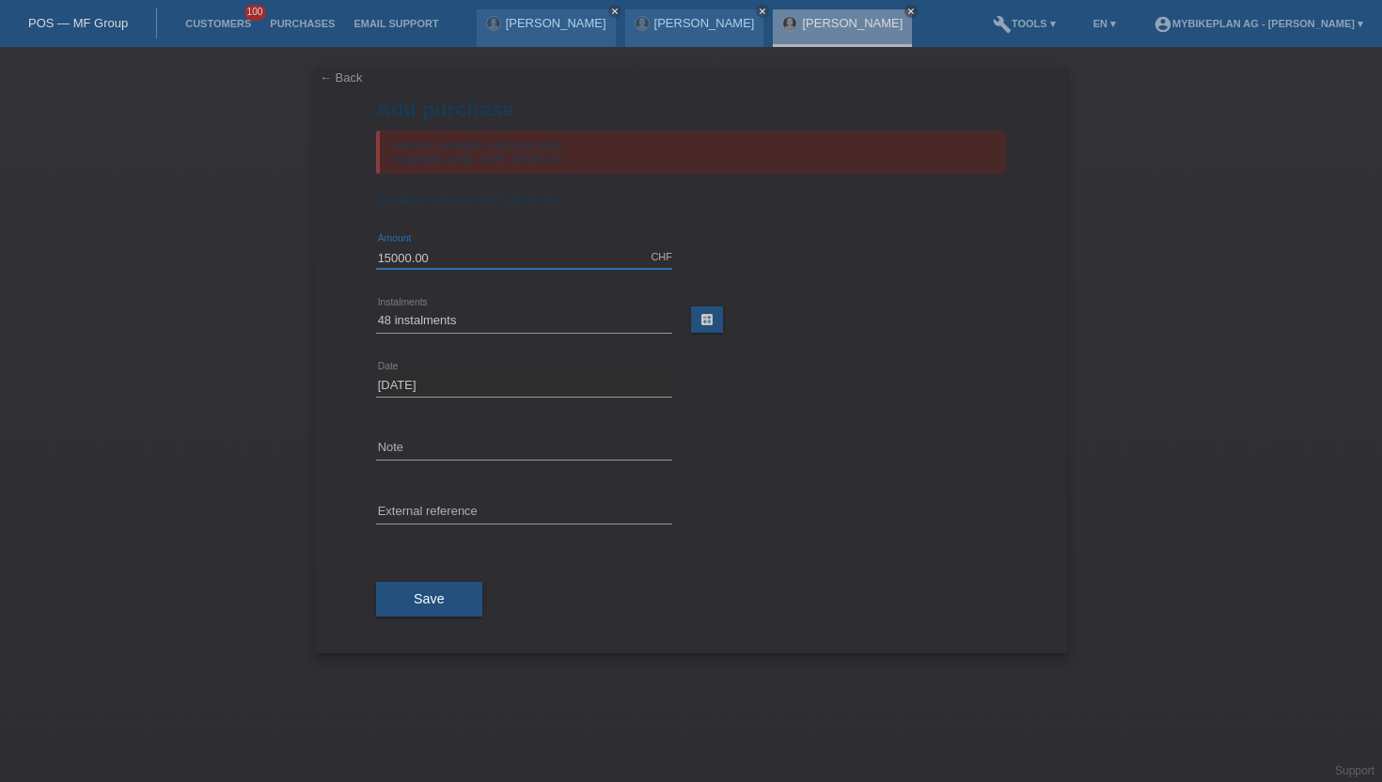
click at [434, 254] on input "15000.00" at bounding box center [524, 256] width 296 height 23
type input "10000.00"
click at [431, 598] on span "Save" at bounding box center [429, 598] width 31 height 15
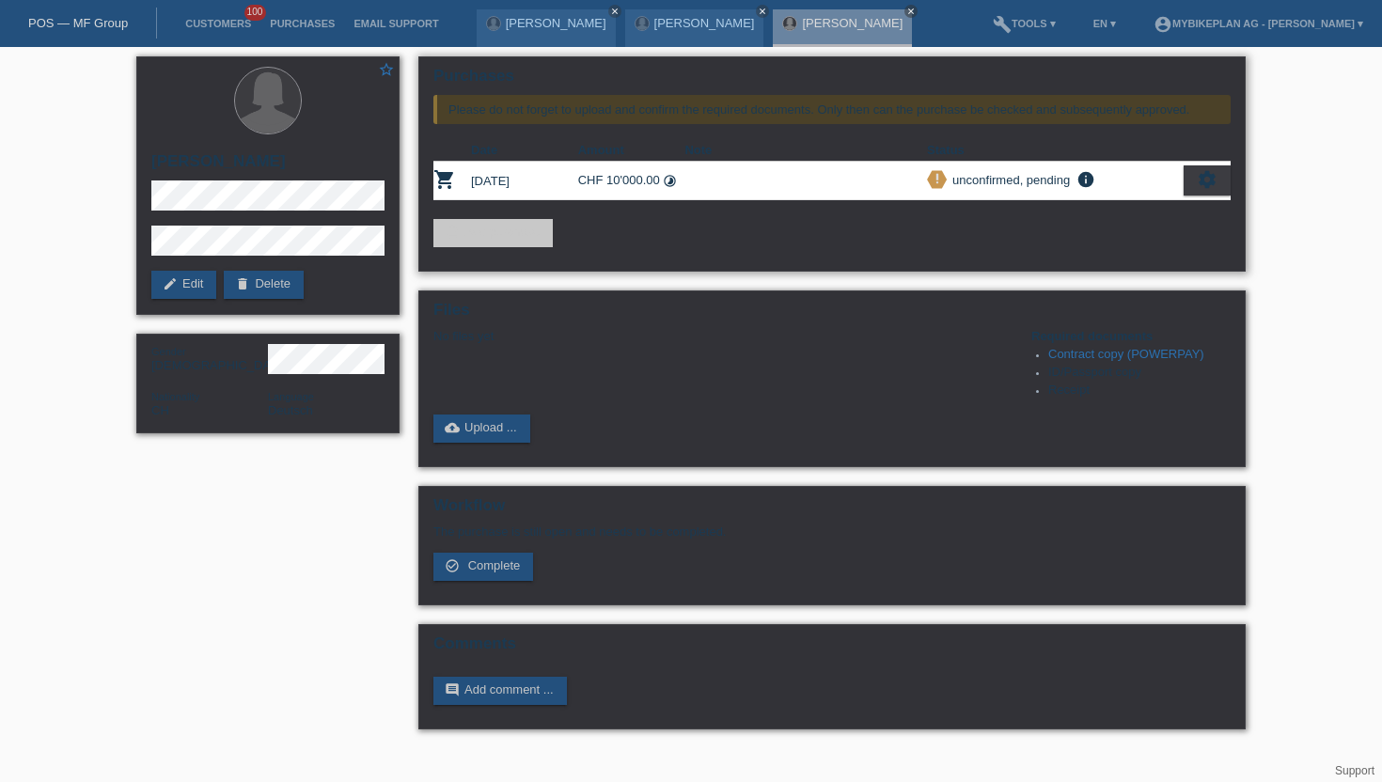
click at [1204, 175] on icon "settings" at bounding box center [1207, 179] width 21 height 21
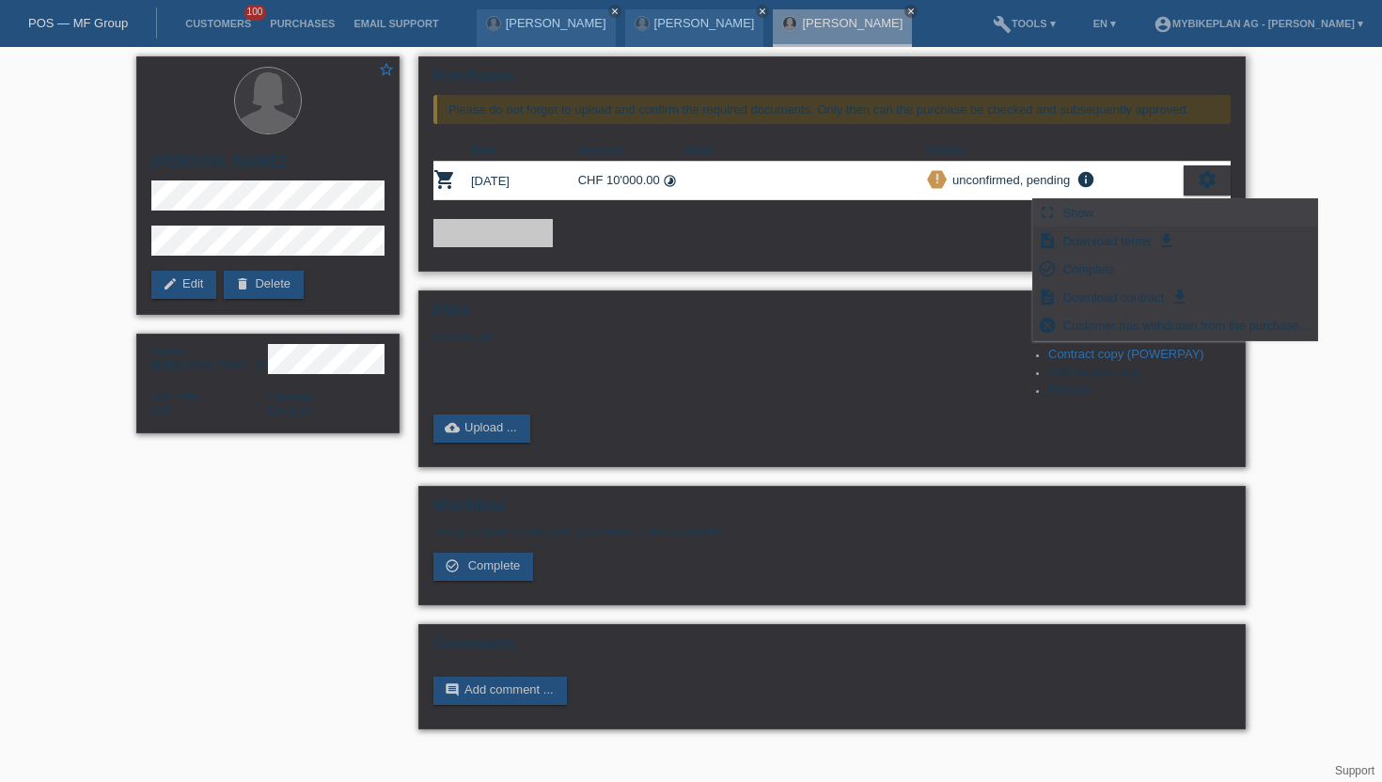
click at [1068, 211] on span "Show" at bounding box center [1078, 212] width 37 height 23
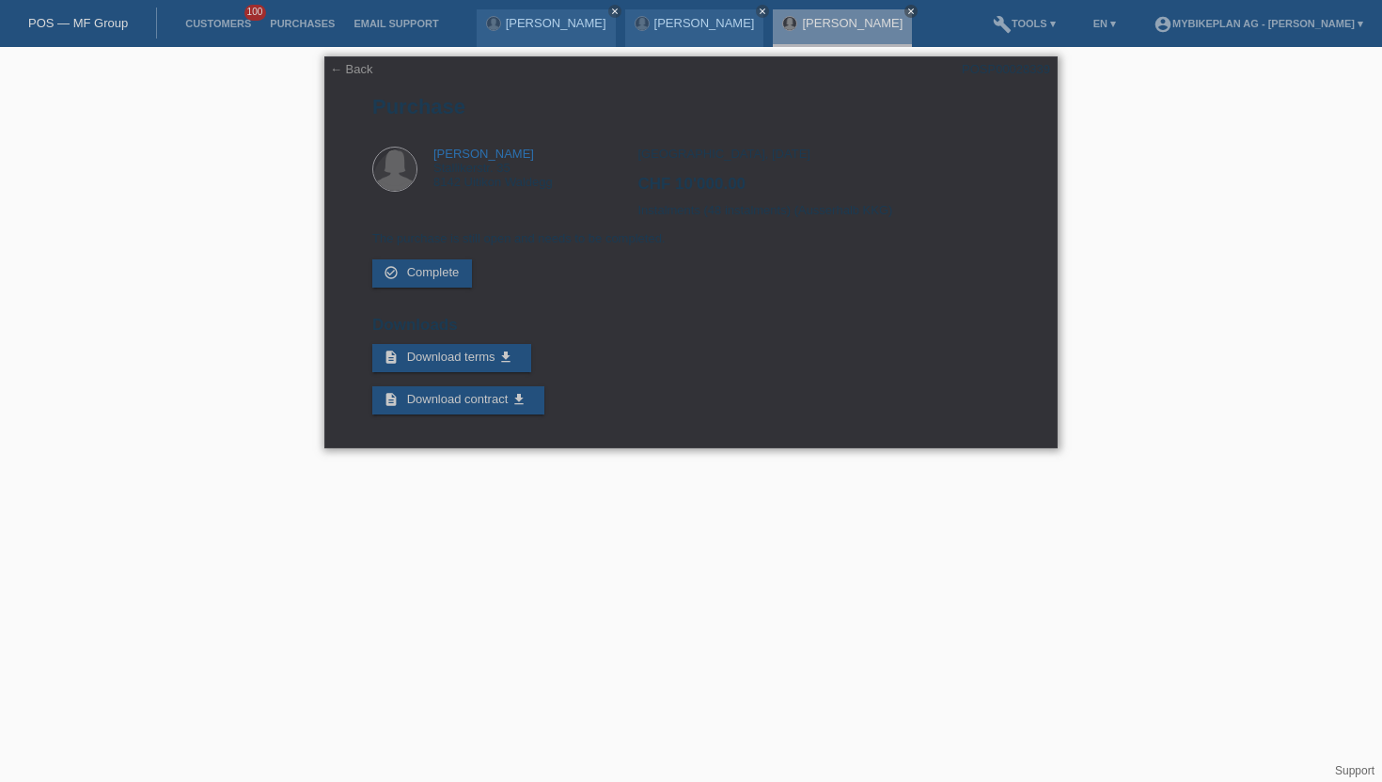
click at [1014, 72] on div "POSP00028339" at bounding box center [1006, 69] width 88 height 14
copy div "POSP00028339"
